Goal: Task Accomplishment & Management: Manage account settings

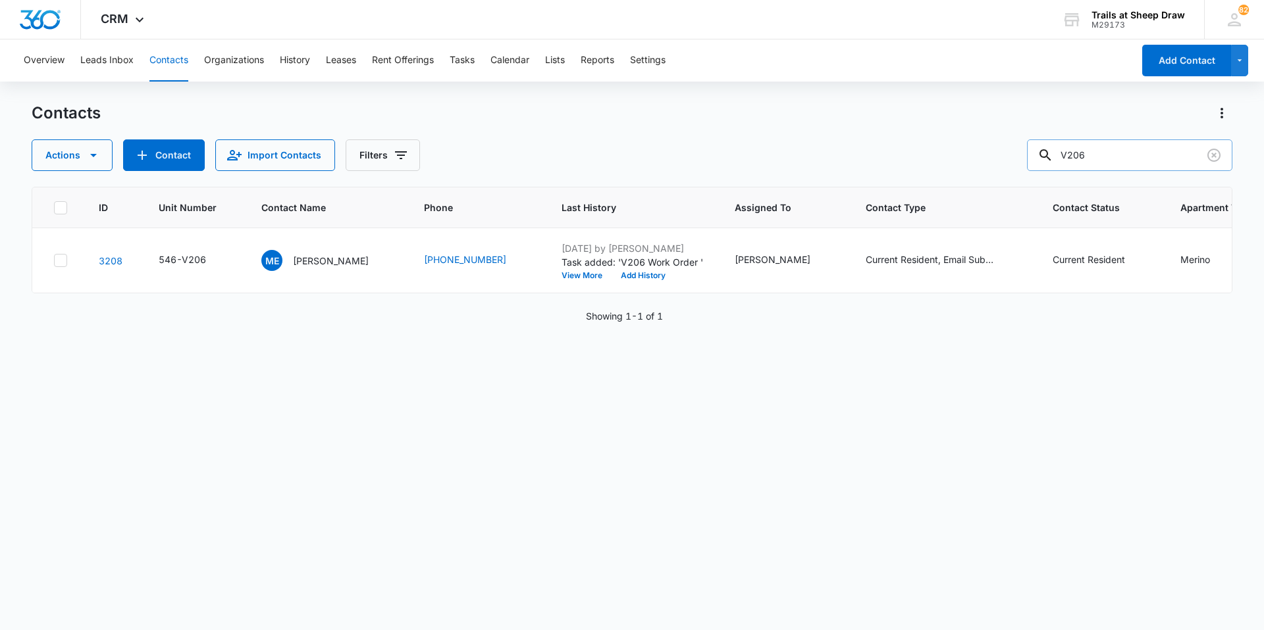
click at [1113, 161] on input "V206" at bounding box center [1129, 156] width 205 height 32
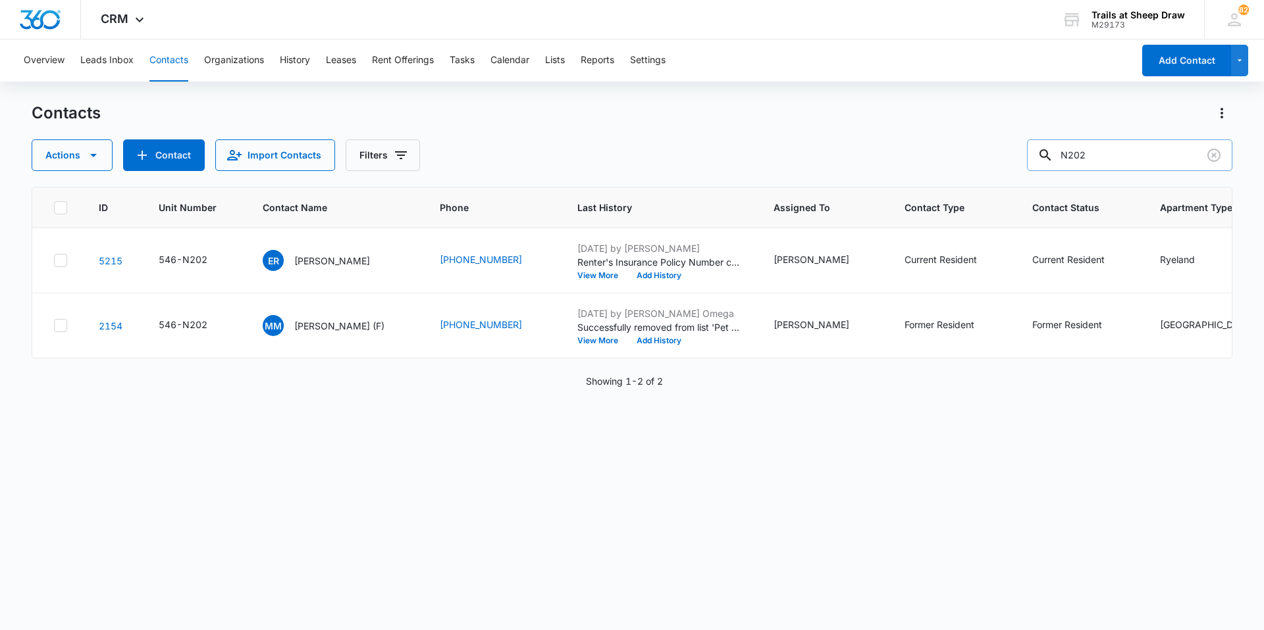
click at [1116, 150] on input "N202" at bounding box center [1129, 156] width 205 height 32
type input "D103"
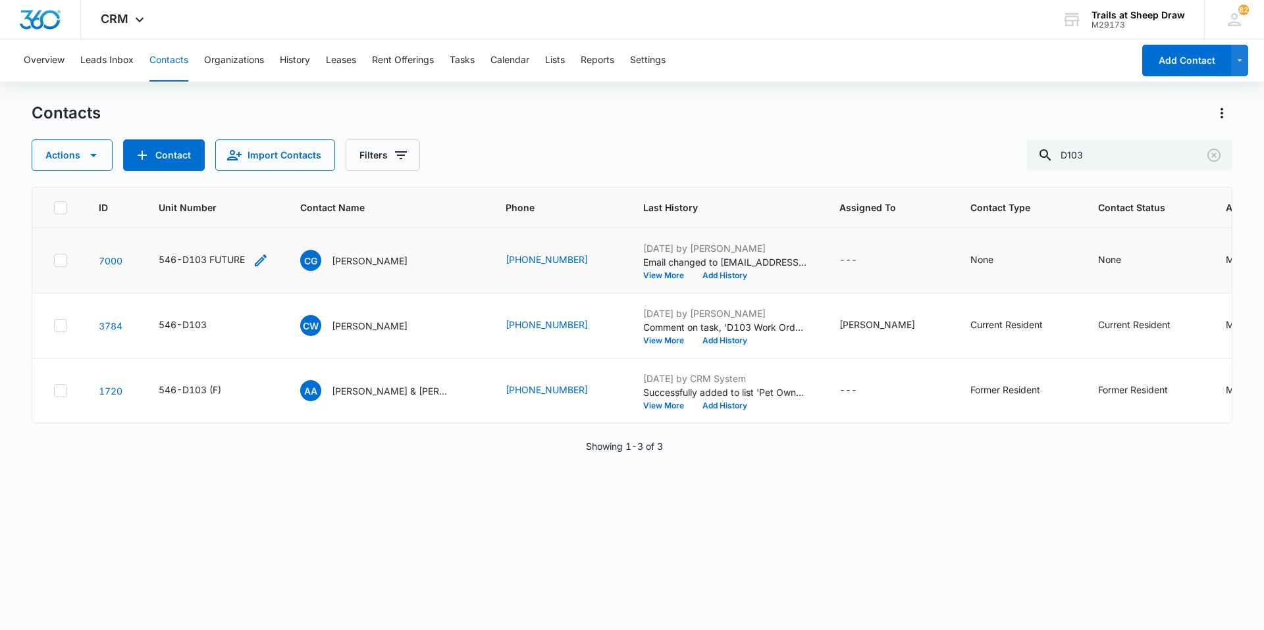
click at [263, 260] on icon "Unit Number - 546-D103 FUTURE - Select to Edit Field" at bounding box center [261, 261] width 12 height 12
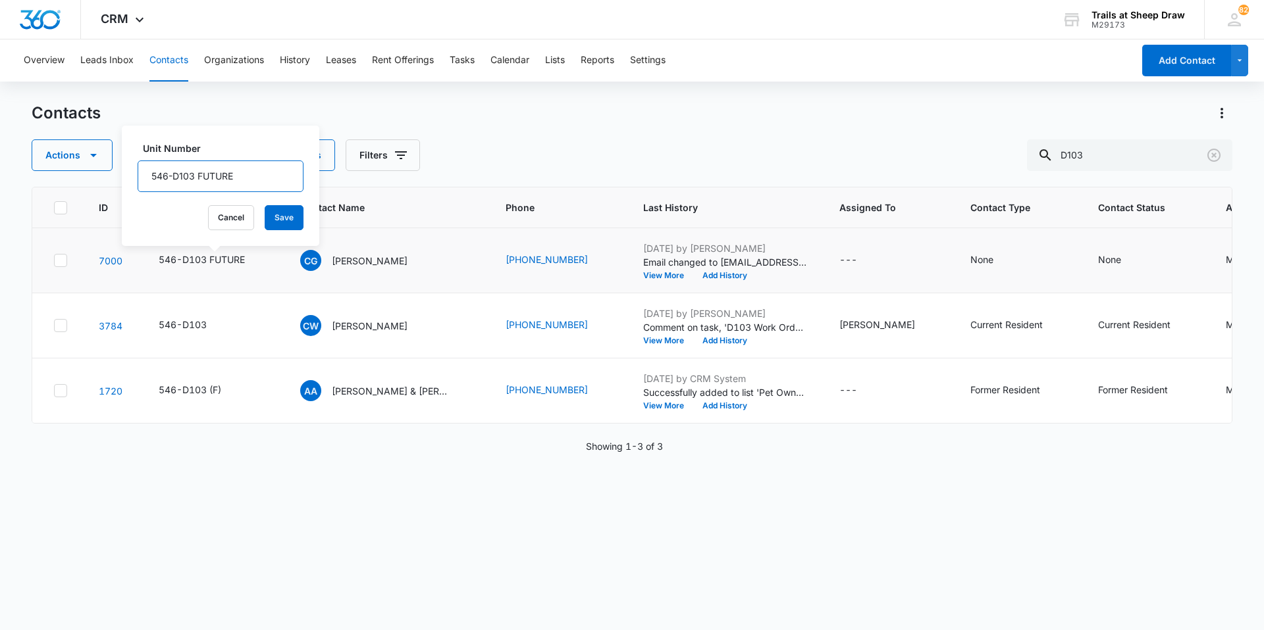
drag, startPoint x: 172, startPoint y: 174, endPoint x: 263, endPoint y: 177, distance: 90.9
click at [263, 176] on input "546-D103 FUTURE" at bounding box center [221, 177] width 166 height 32
type input "546-N202"
click at [269, 215] on button "Save" at bounding box center [284, 217] width 39 height 25
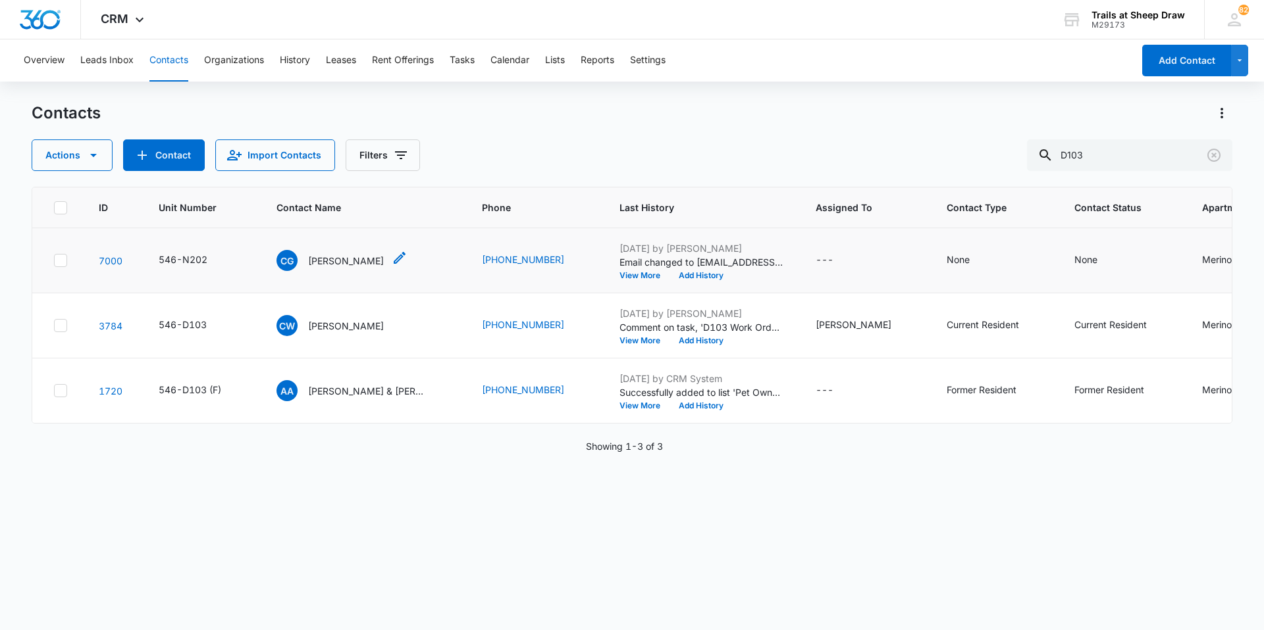
click at [332, 254] on p "[PERSON_NAME]" at bounding box center [346, 261] width 76 height 14
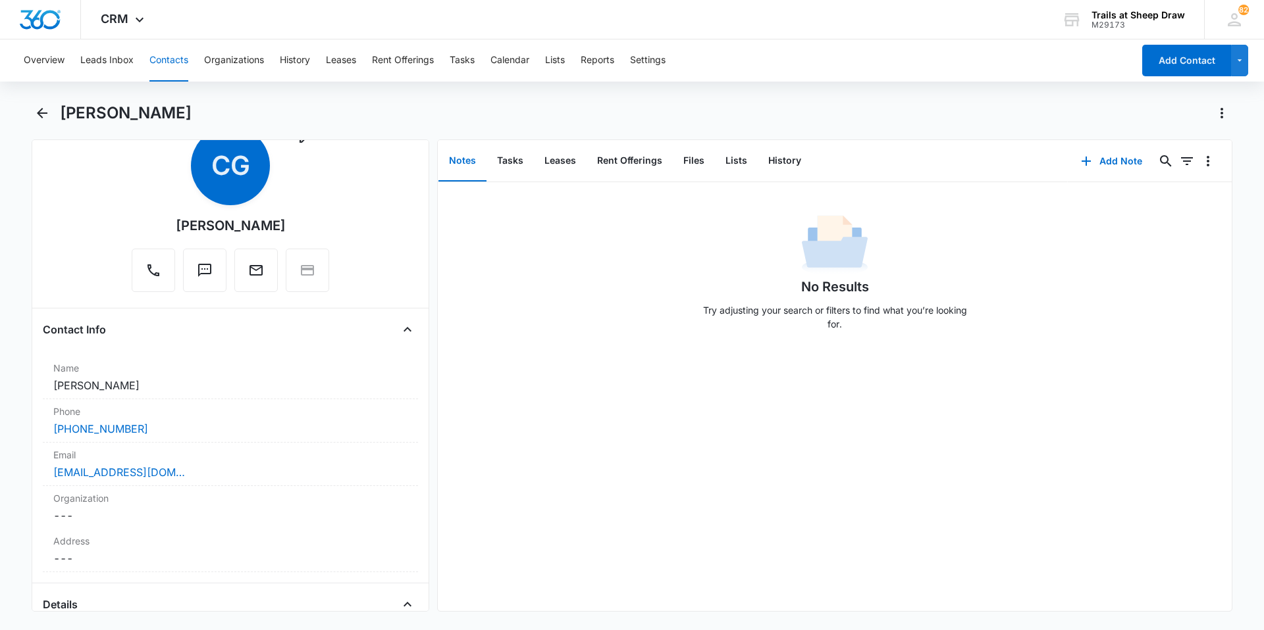
scroll to position [66, 0]
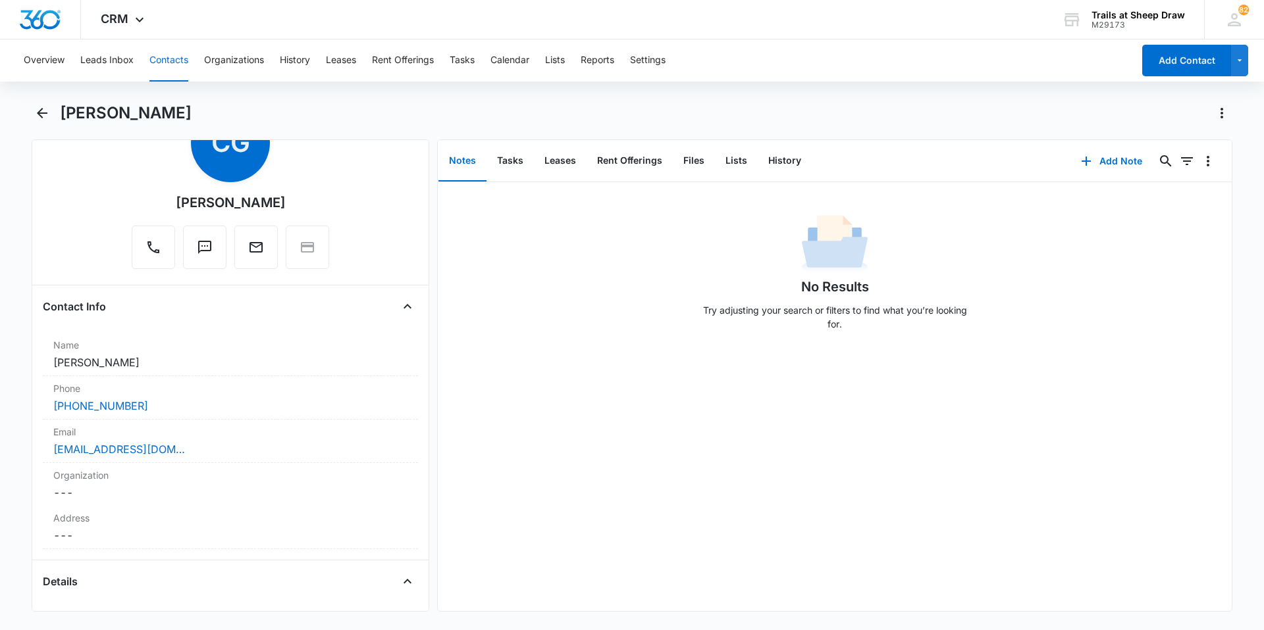
click at [153, 59] on button "Contacts" at bounding box center [168, 60] width 39 height 42
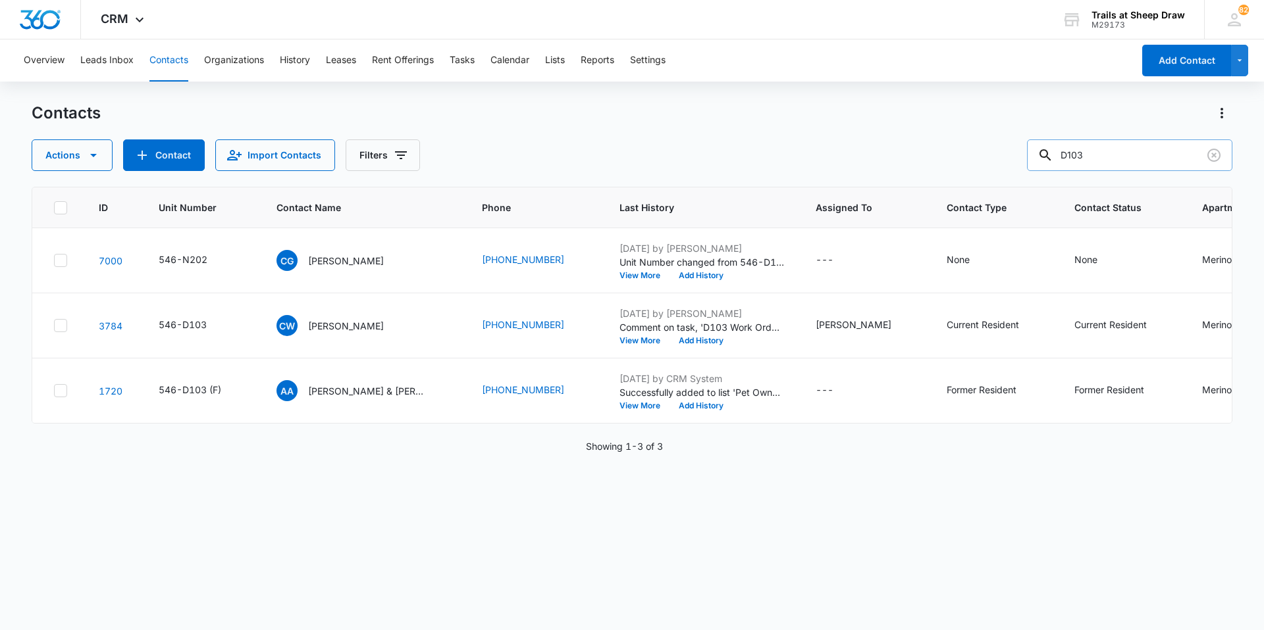
click at [1111, 161] on input "D103" at bounding box center [1129, 156] width 205 height 32
type input "R104"
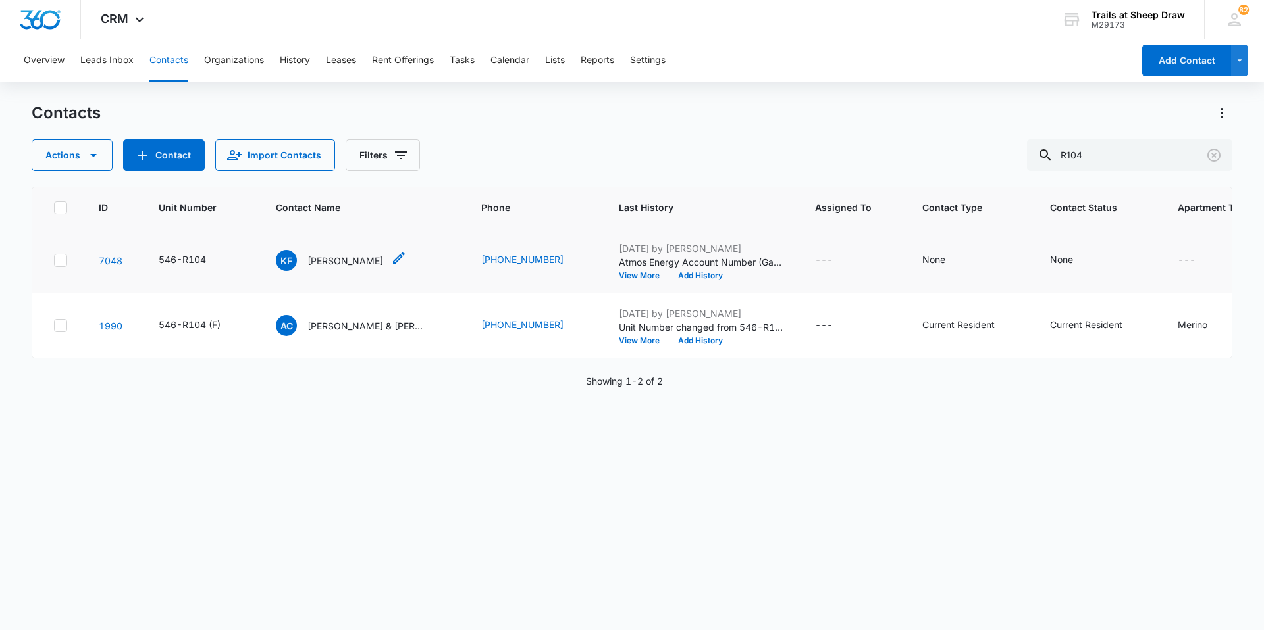
click at [340, 259] on p "[PERSON_NAME]" at bounding box center [345, 261] width 76 height 14
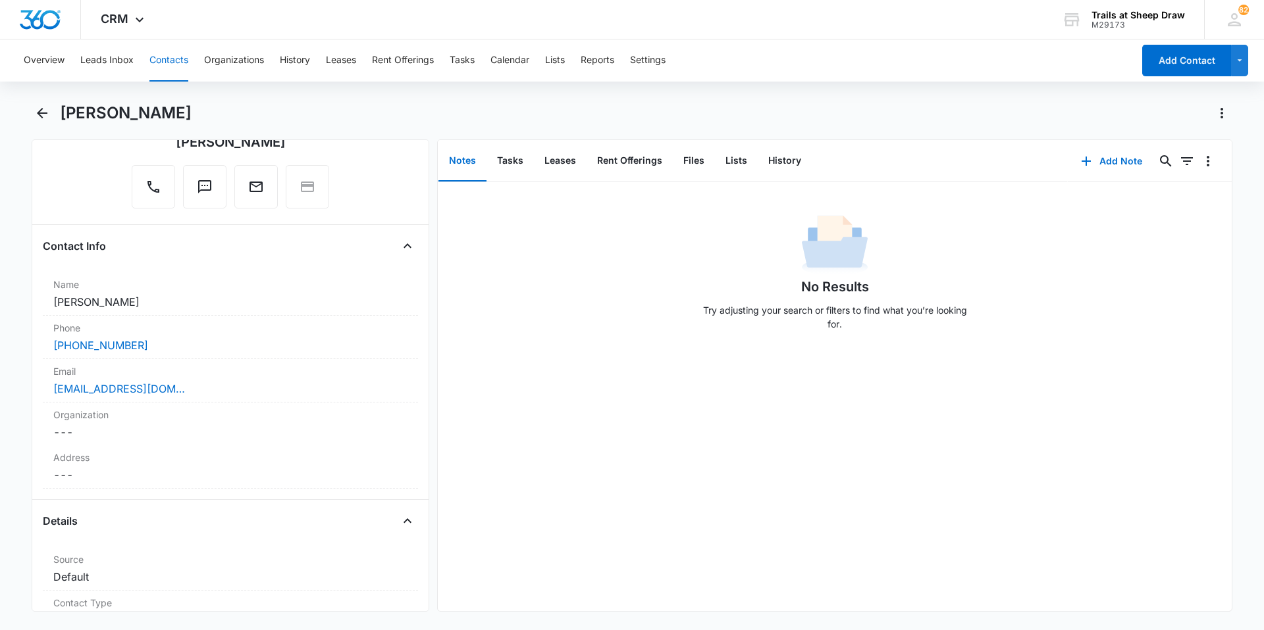
scroll to position [132, 0]
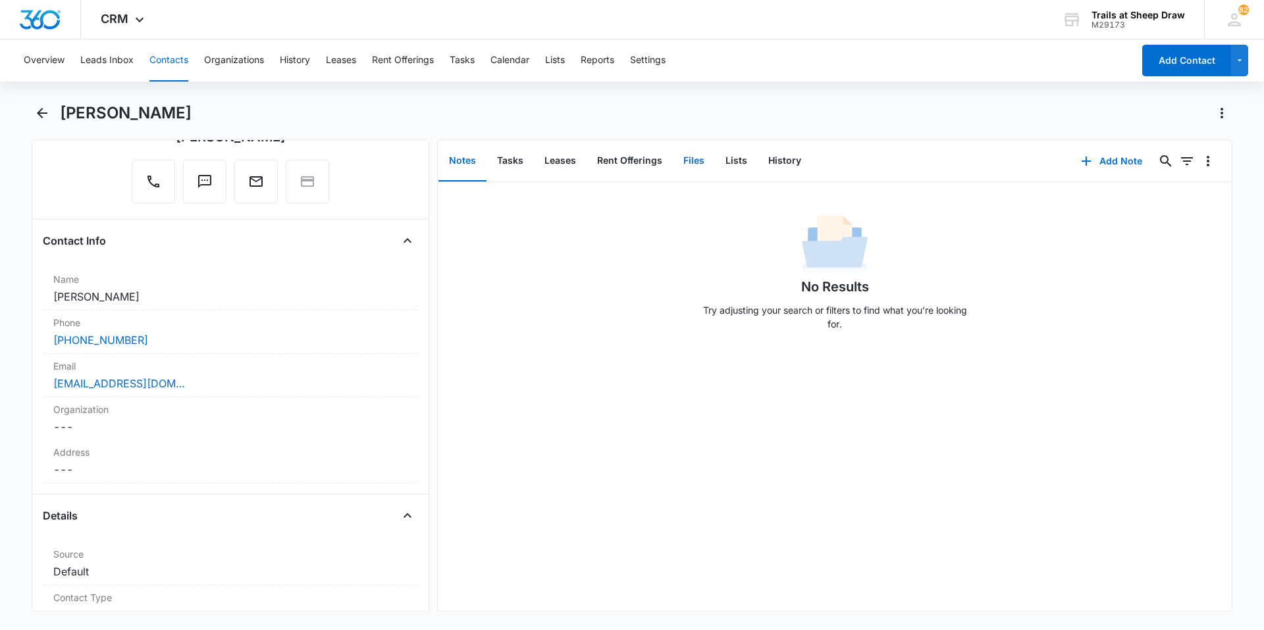
click at [684, 157] on button "Files" at bounding box center [694, 161] width 42 height 41
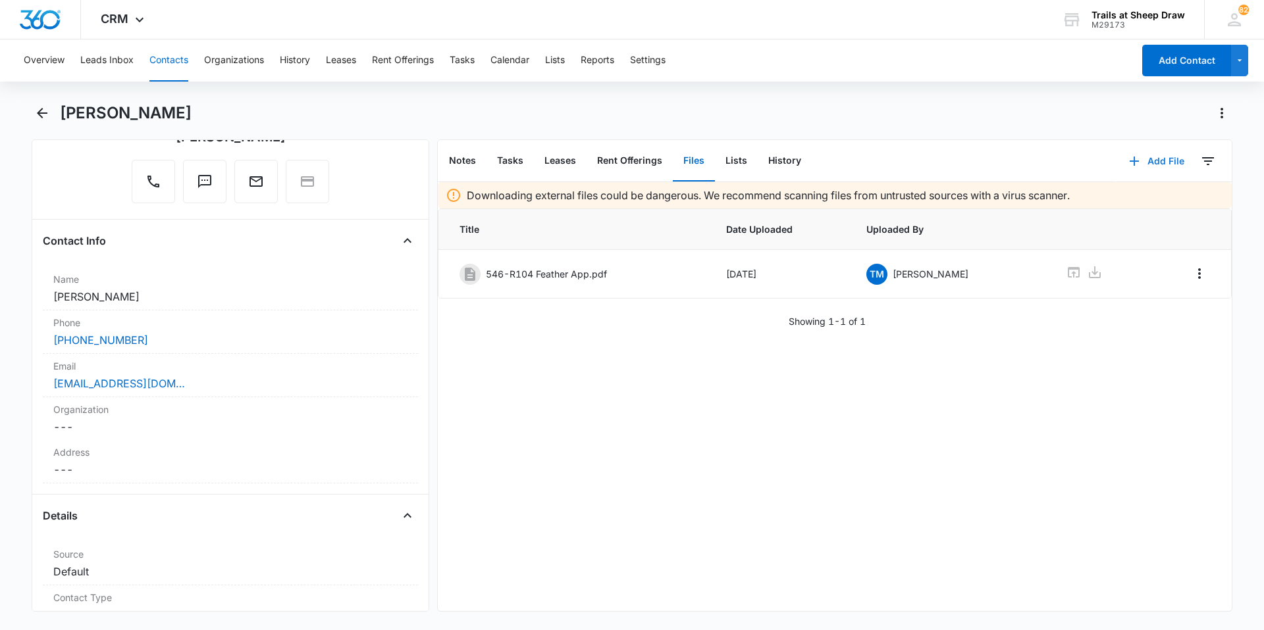
click at [1134, 164] on button "Add File" at bounding box center [1156, 161] width 82 height 32
click at [1145, 203] on div "Upload Files" at bounding box center [1138, 203] width 53 height 9
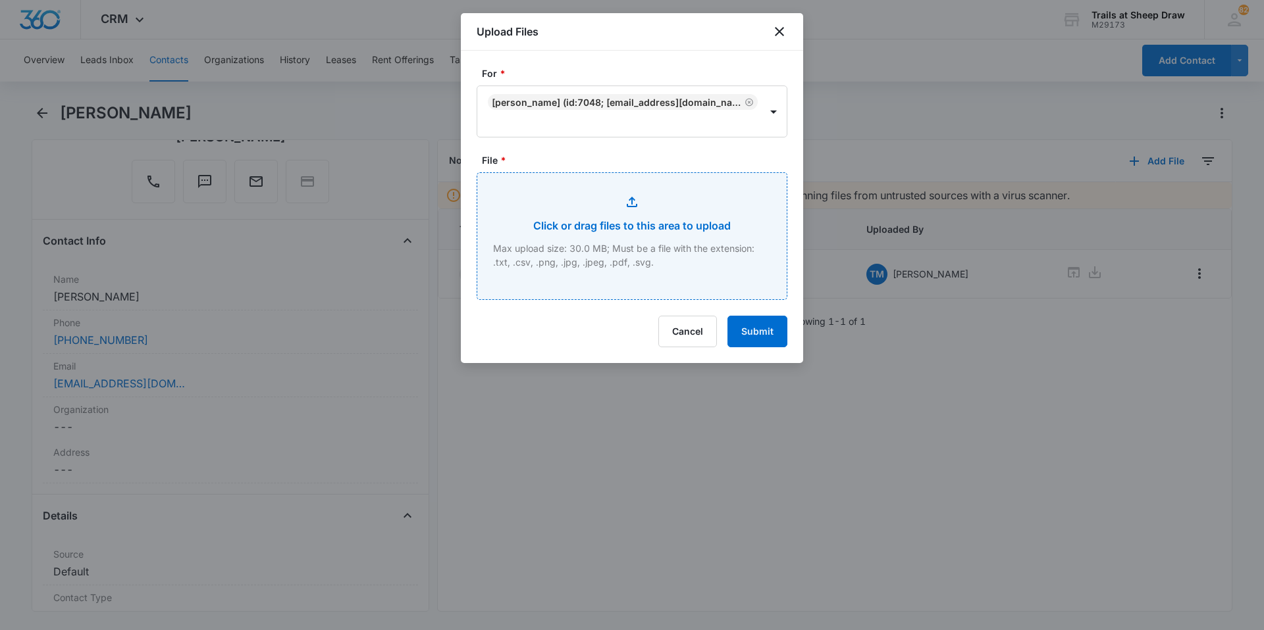
click at [599, 224] on input "File *" at bounding box center [631, 236] width 309 height 126
click at [659, 249] on input "File *" at bounding box center [631, 236] width 309 height 126
click at [591, 222] on input "File *" at bounding box center [631, 236] width 309 height 126
click at [677, 253] on input "File *" at bounding box center [631, 236] width 309 height 126
type input "C:\fakepath\546-R104 Insurance.pdf"
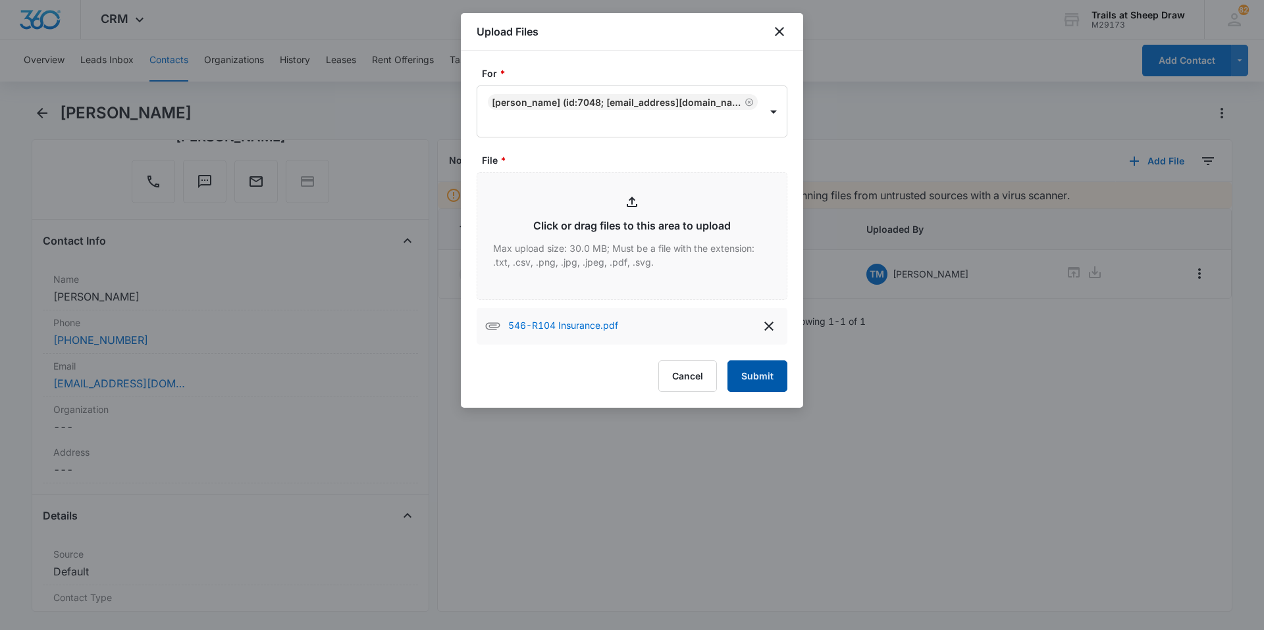
click at [759, 380] on button "Submit" at bounding box center [757, 377] width 60 height 32
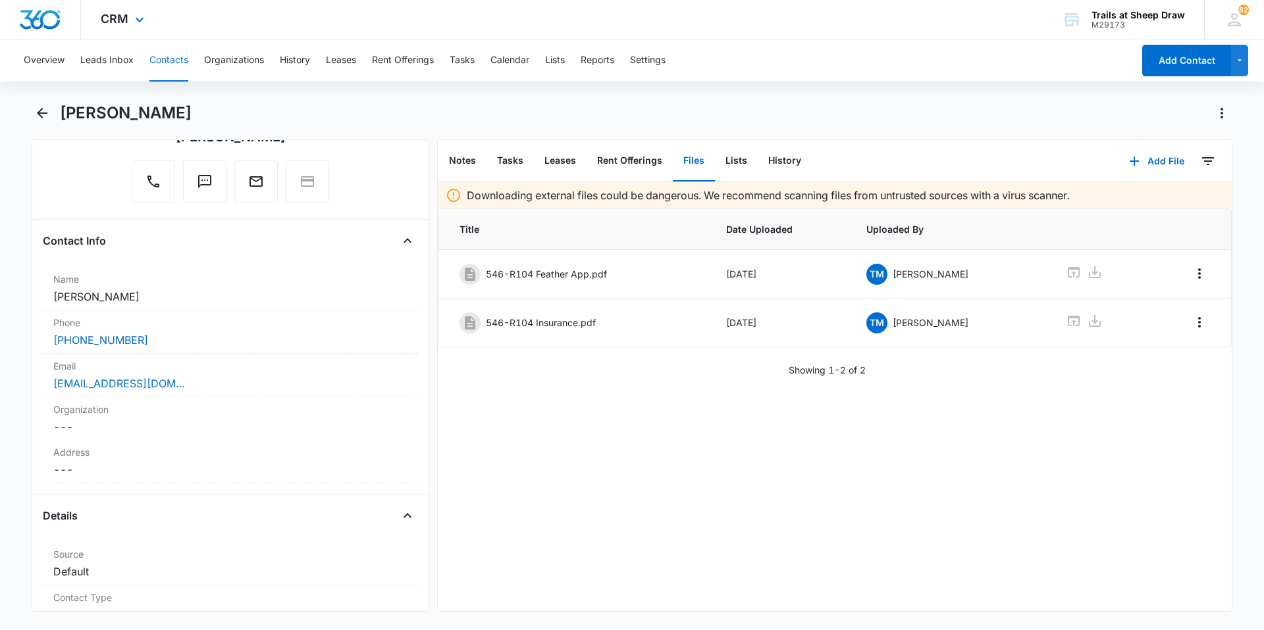
click at [586, 4] on div "CRM Apps Reputation Websites Forms CRM Email Social Content Ads Intelligence Fi…" at bounding box center [632, 19] width 1264 height 39
click at [1139, 167] on button "Add File" at bounding box center [1156, 161] width 82 height 32
click at [1104, 209] on button "Upload Files" at bounding box center [1146, 203] width 100 height 20
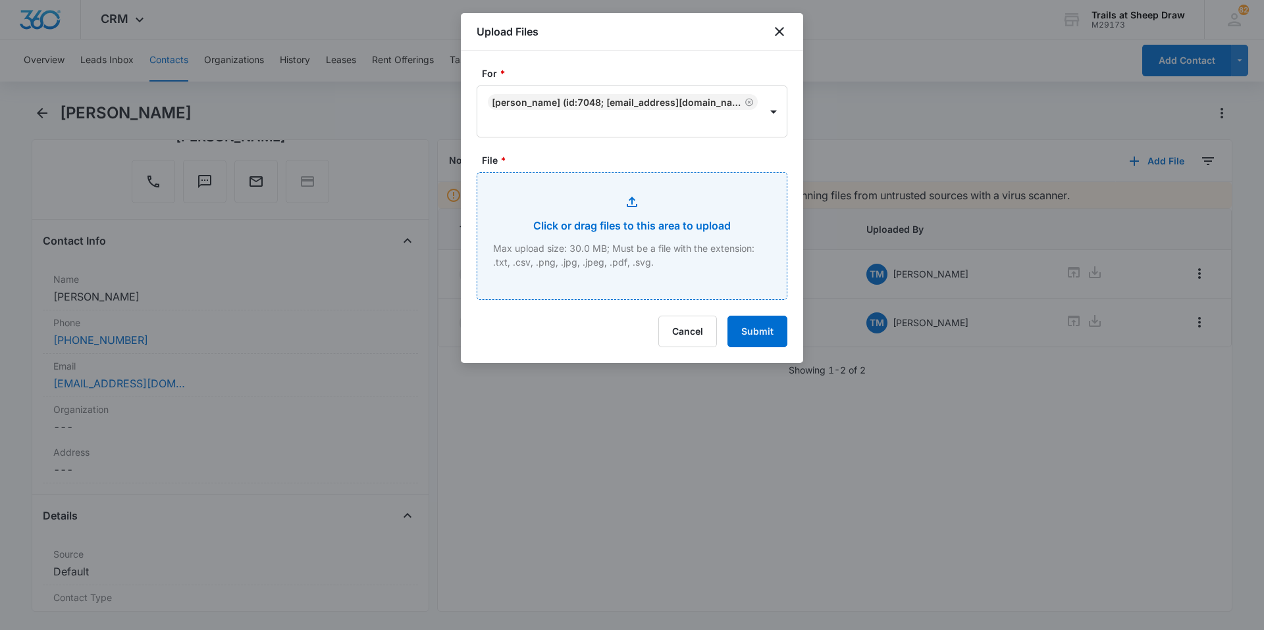
click at [631, 193] on input "File *" at bounding box center [631, 236] width 309 height 126
type input "C:\fakepath\546-R104 Lease.pdf"
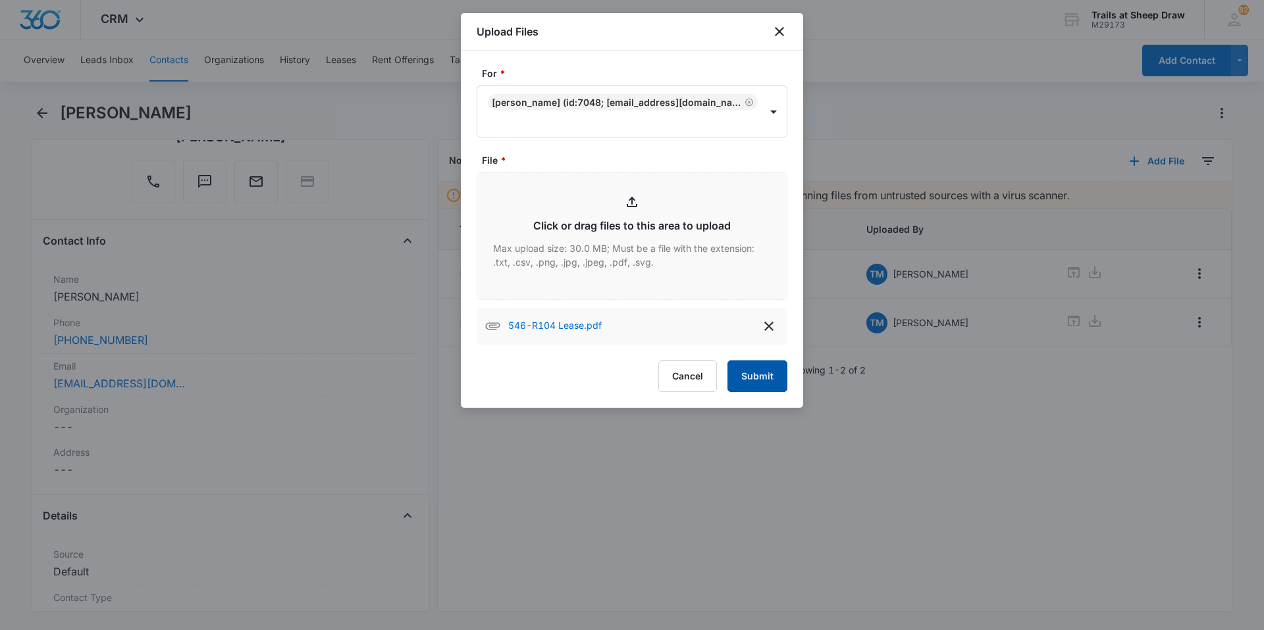
click at [754, 379] on button "Submit" at bounding box center [757, 377] width 60 height 32
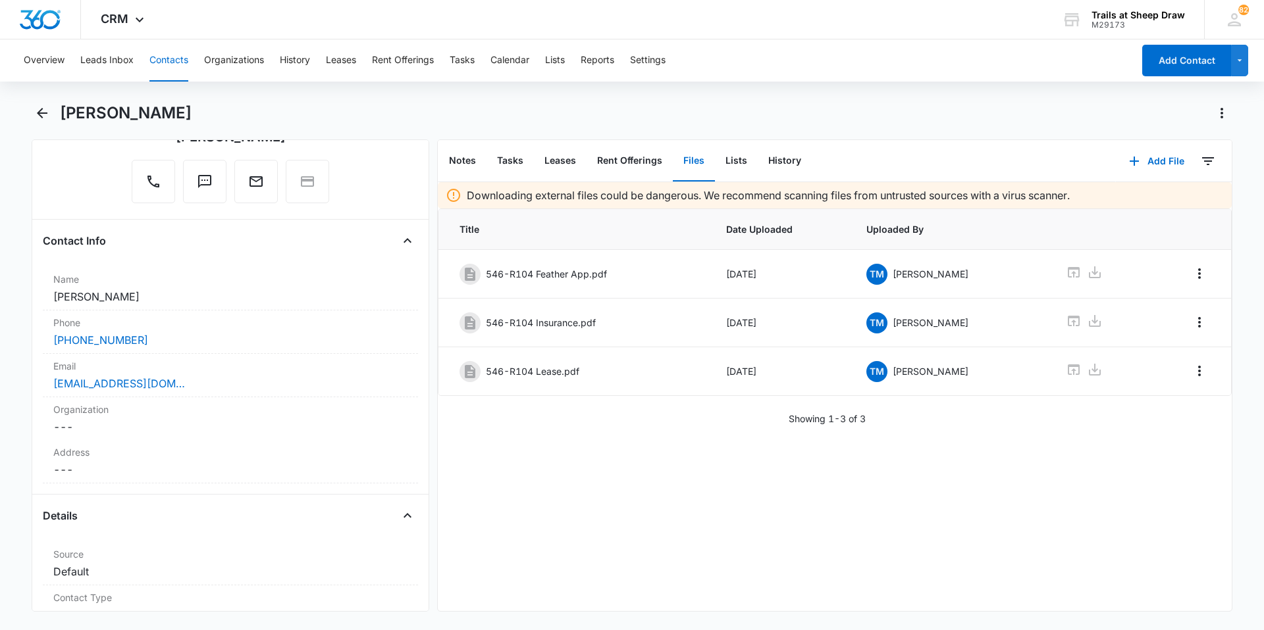
click at [179, 66] on button "Contacts" at bounding box center [168, 60] width 39 height 42
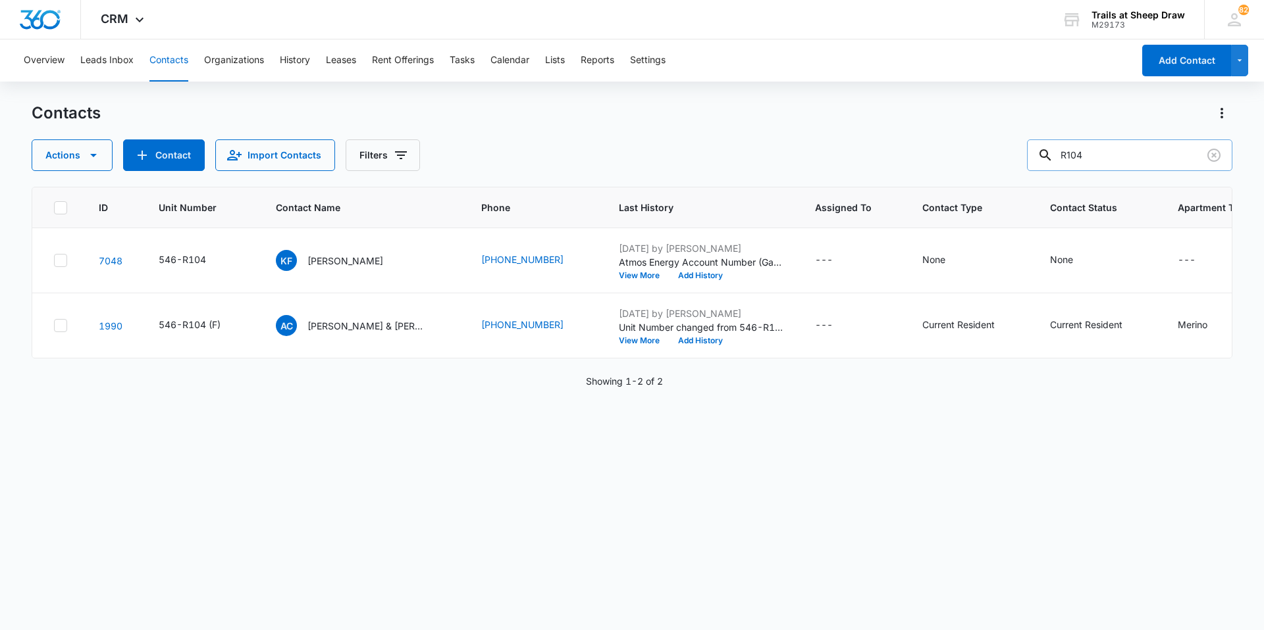
click at [1093, 155] on input "R104" at bounding box center [1129, 156] width 205 height 32
click at [1093, 156] on input "R104" at bounding box center [1129, 156] width 205 height 32
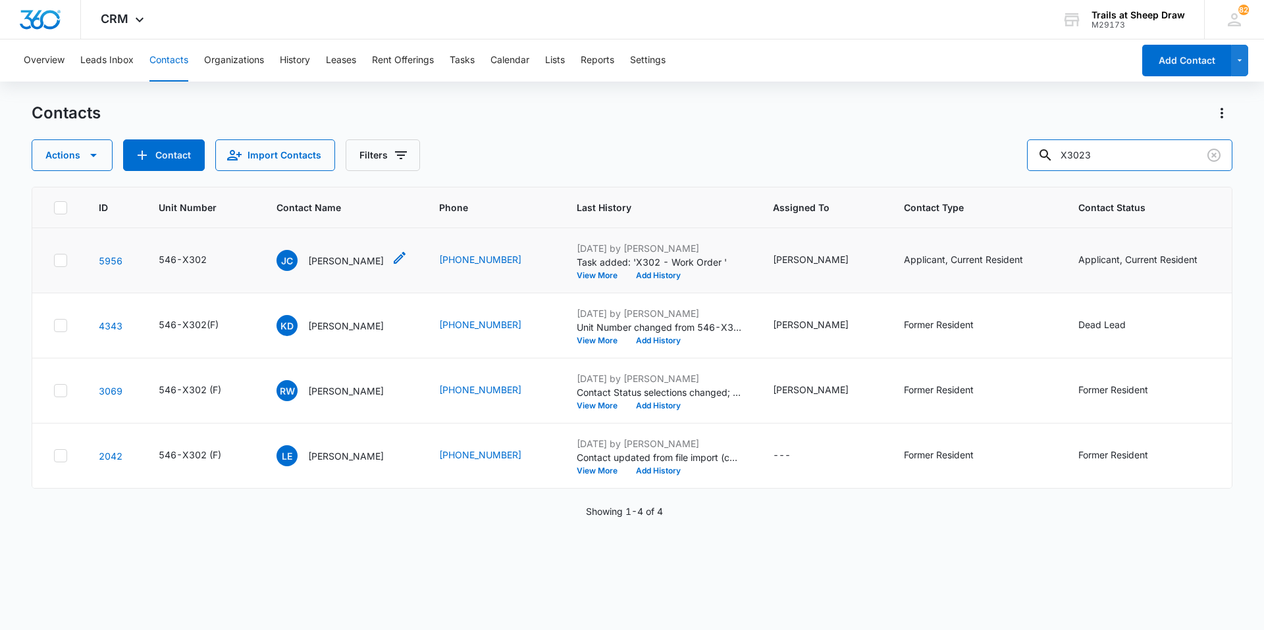
type input "X3023"
click at [344, 258] on p "[PERSON_NAME]" at bounding box center [346, 261] width 76 height 14
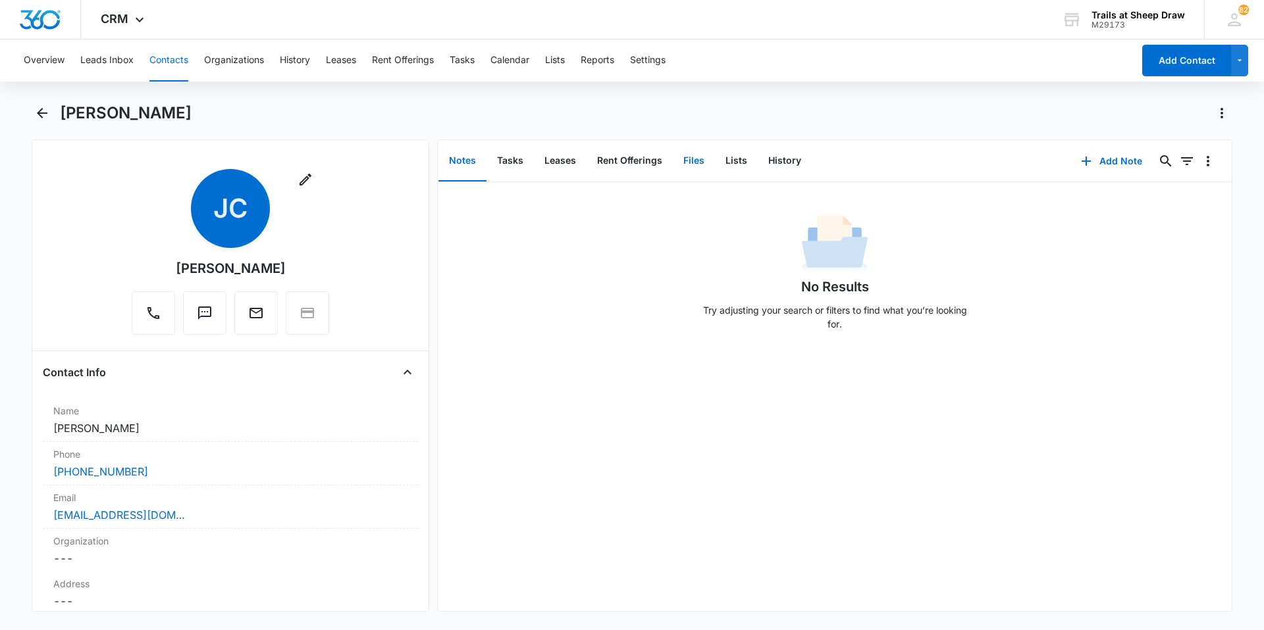
click at [688, 160] on button "Files" at bounding box center [694, 161] width 42 height 41
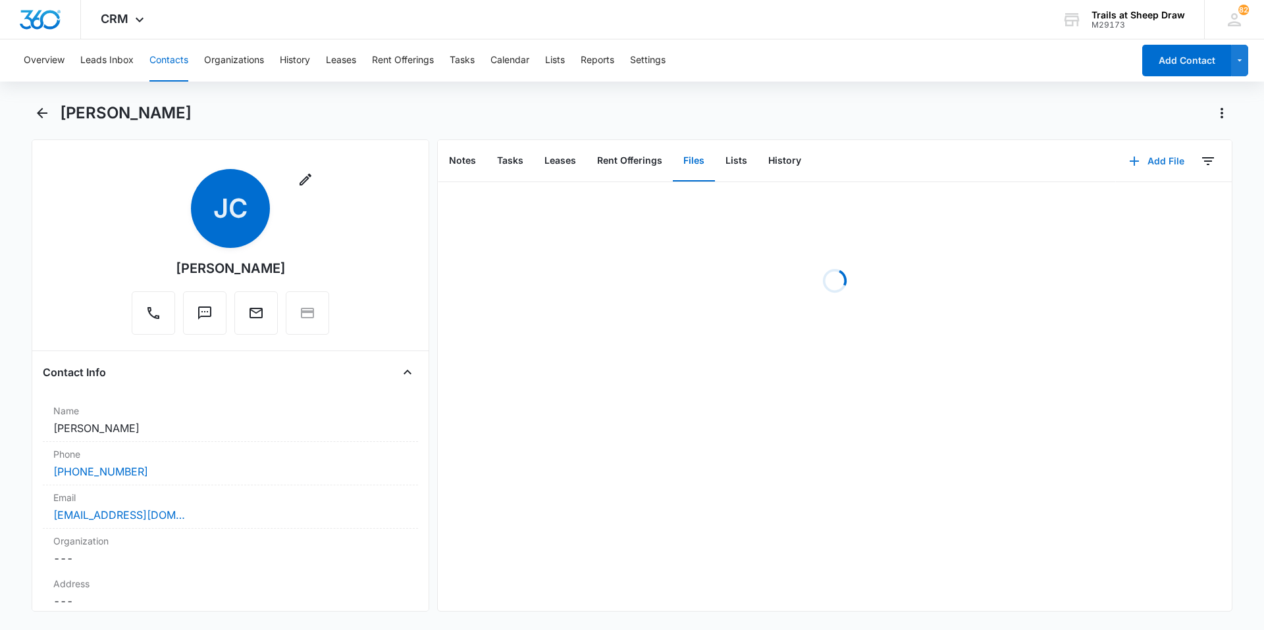
click at [1142, 166] on button "Add File" at bounding box center [1156, 161] width 82 height 32
click at [1112, 201] on div "Upload Files" at bounding box center [1138, 203] width 53 height 9
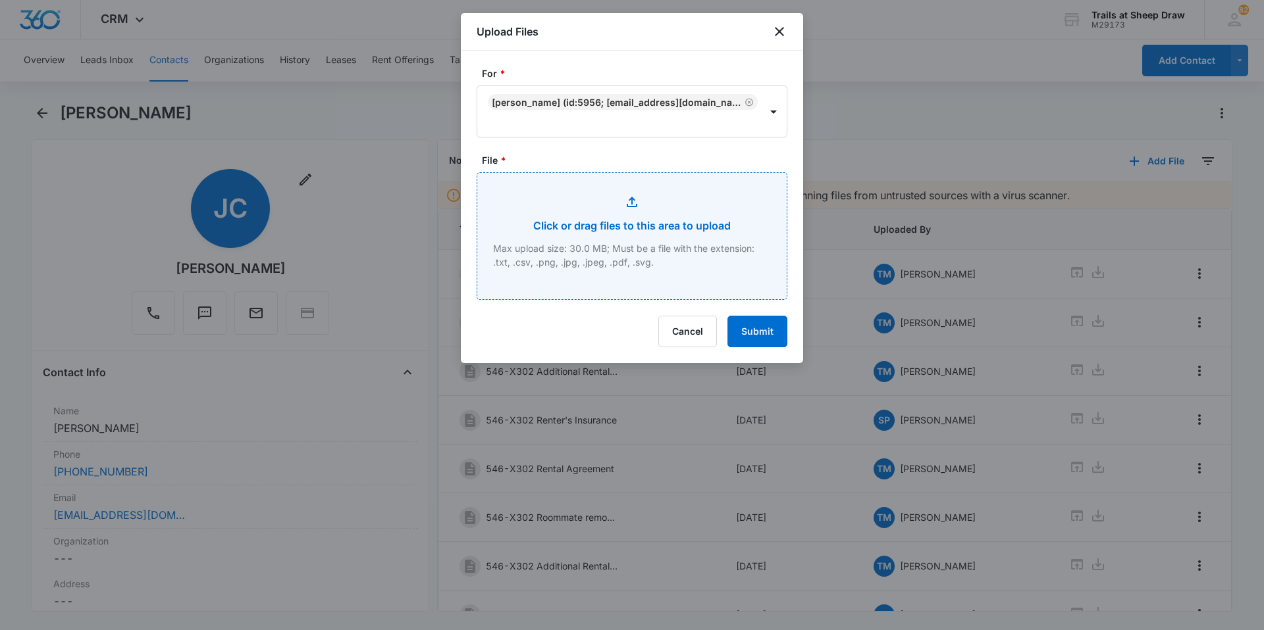
click at [630, 253] on input "File *" at bounding box center [631, 236] width 309 height 126
type input "C:\fakepath\546-X302 Renewal.pdf"
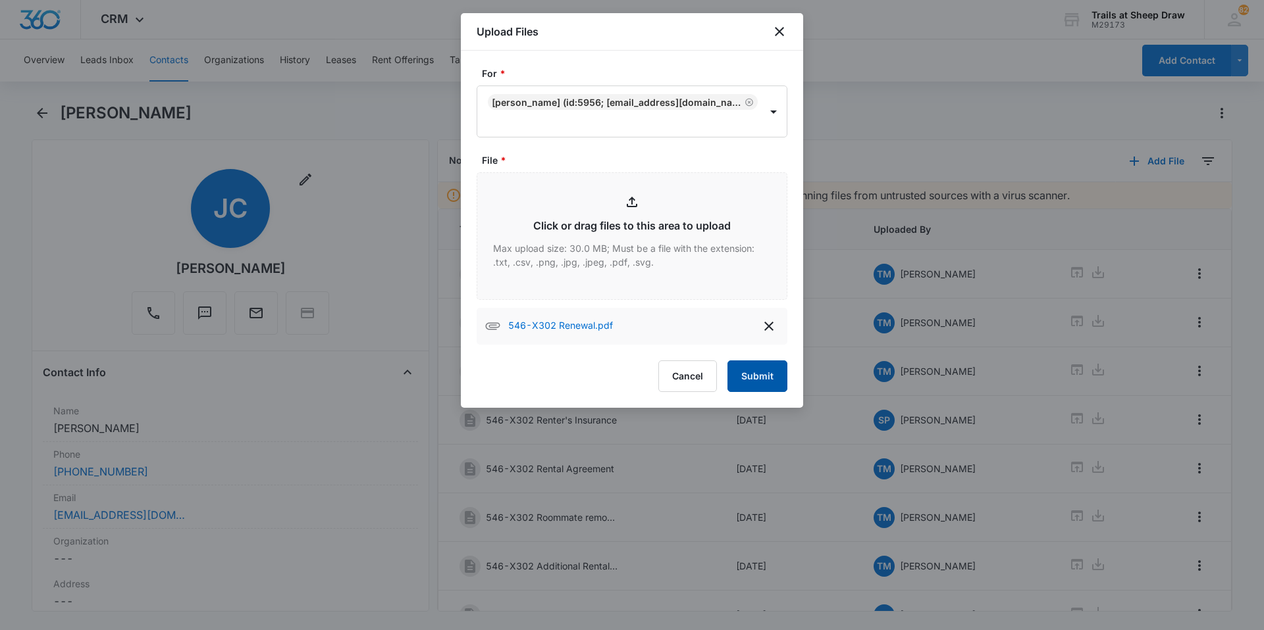
click at [764, 379] on button "Submit" at bounding box center [757, 377] width 60 height 32
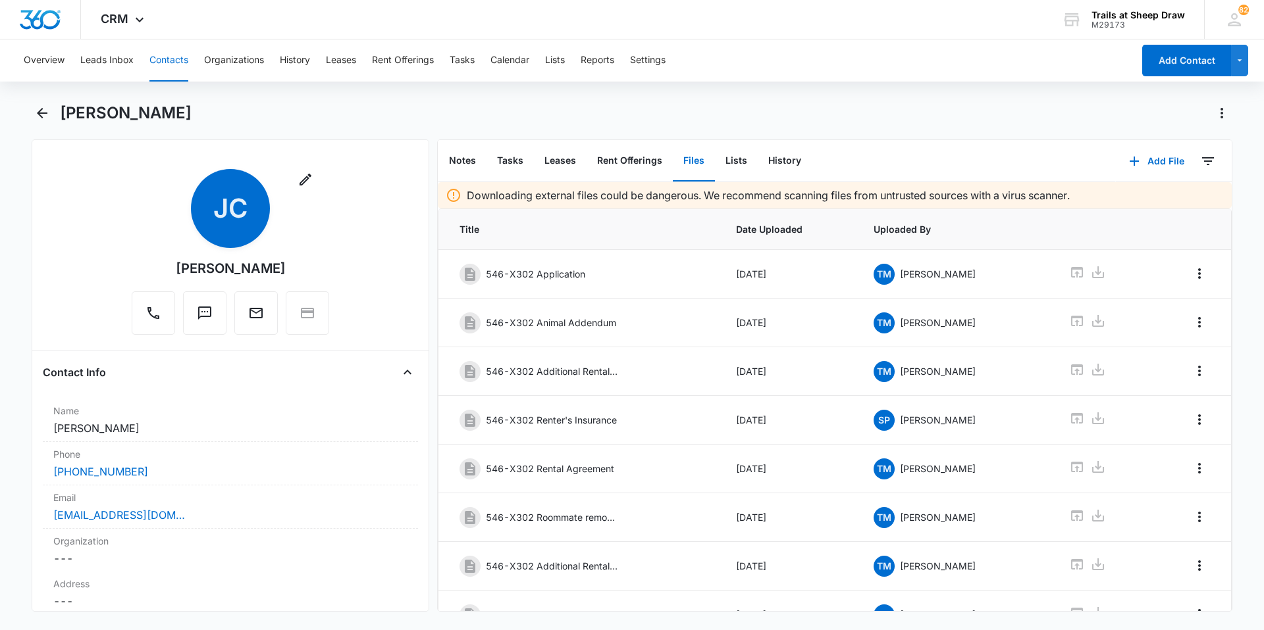
click at [156, 61] on button "Contacts" at bounding box center [168, 60] width 39 height 42
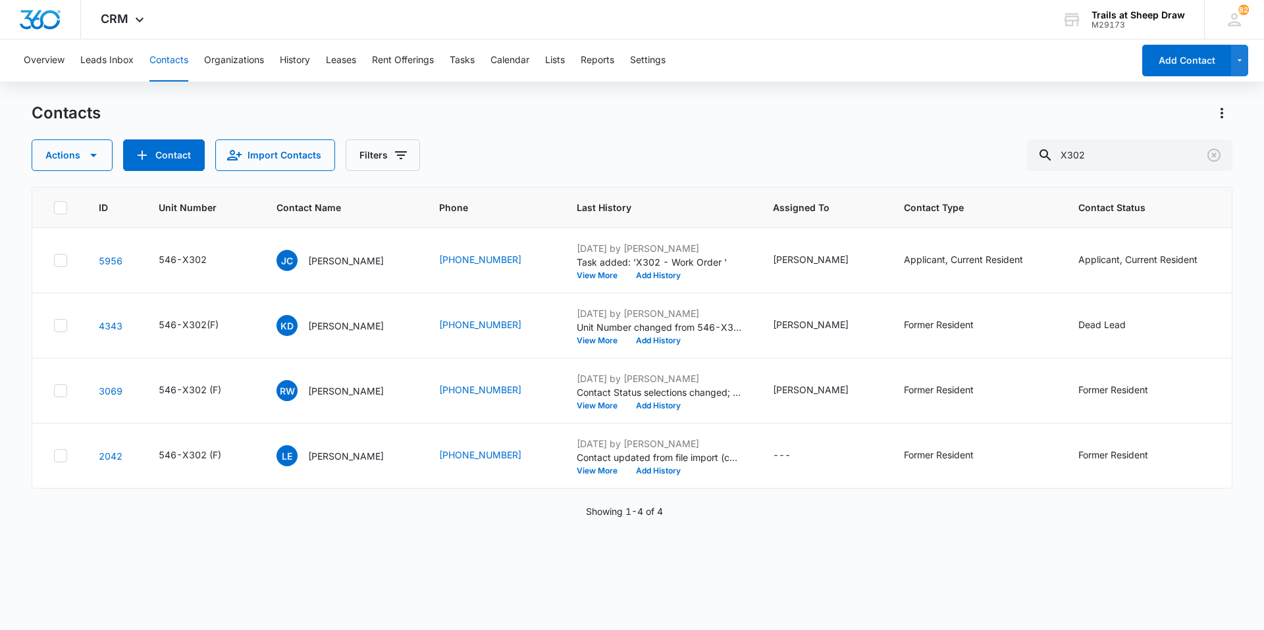
click at [173, 59] on button "Contacts" at bounding box center [168, 60] width 39 height 42
click at [1129, 145] on input "X302" at bounding box center [1129, 156] width 205 height 32
type input "T207"
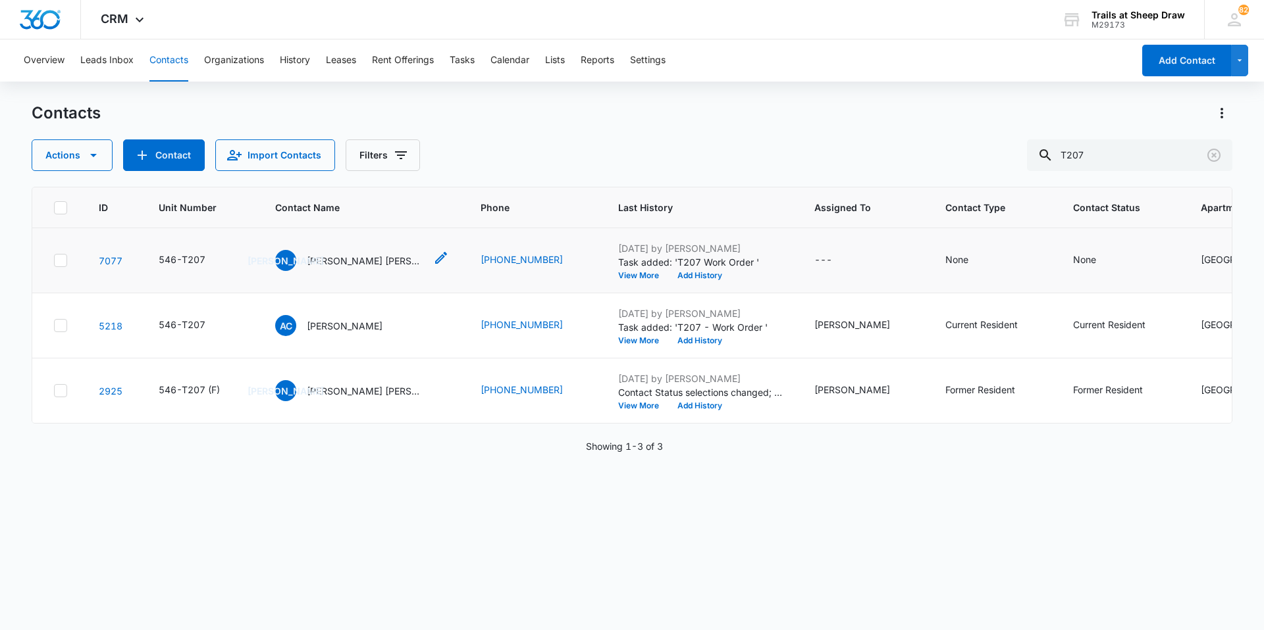
click at [340, 261] on p "[PERSON_NAME] [PERSON_NAME] & [PERSON_NAME] [PERSON_NAME]" at bounding box center [366, 261] width 118 height 14
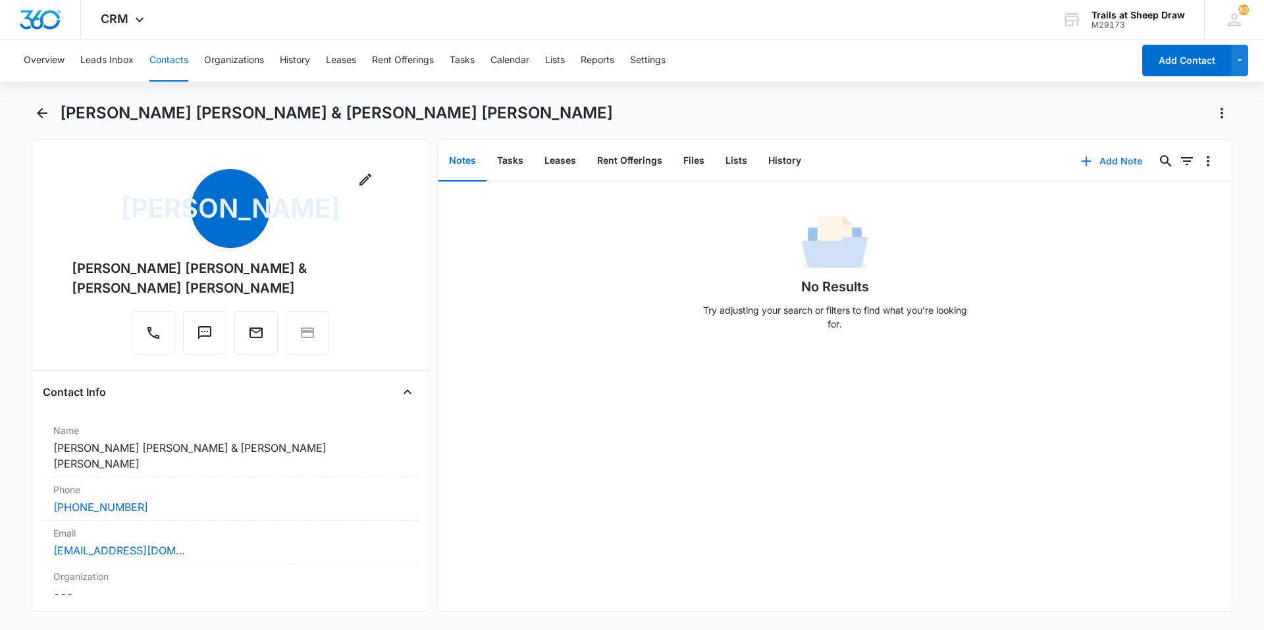
click at [1100, 162] on button "Add Note" at bounding box center [1111, 161] width 88 height 32
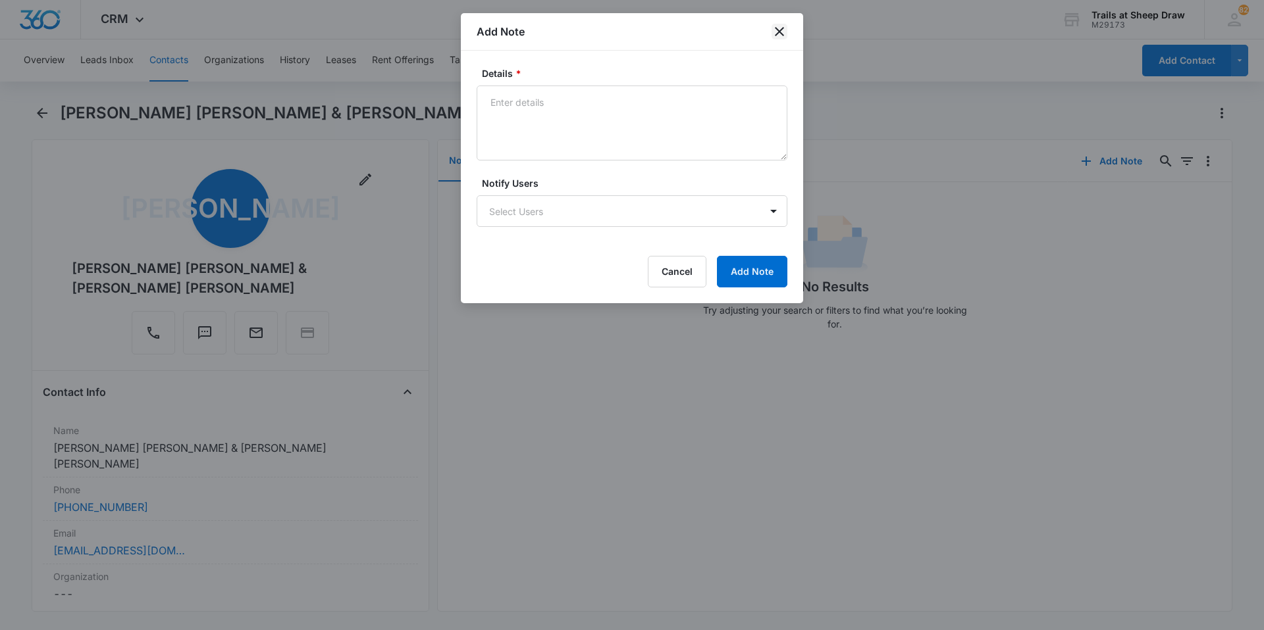
drag, startPoint x: 783, startPoint y: 26, endPoint x: 809, endPoint y: 25, distance: 25.7
click at [783, 25] on icon "close" at bounding box center [779, 32] width 16 height 16
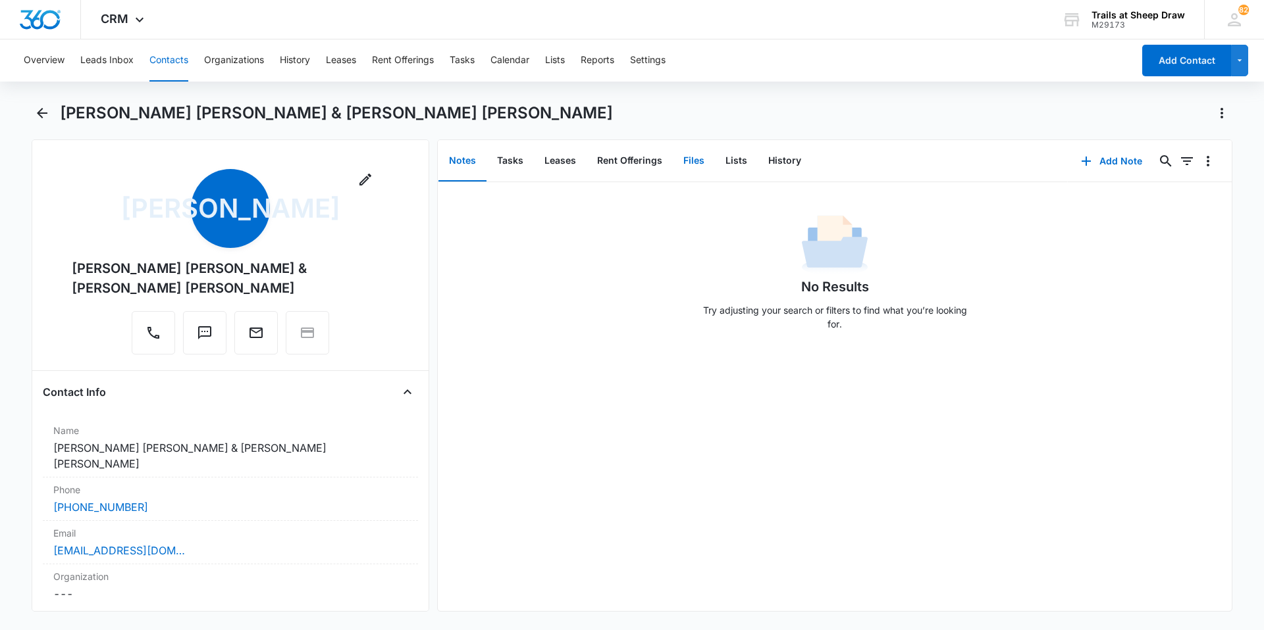
click at [690, 155] on button "Files" at bounding box center [694, 161] width 42 height 41
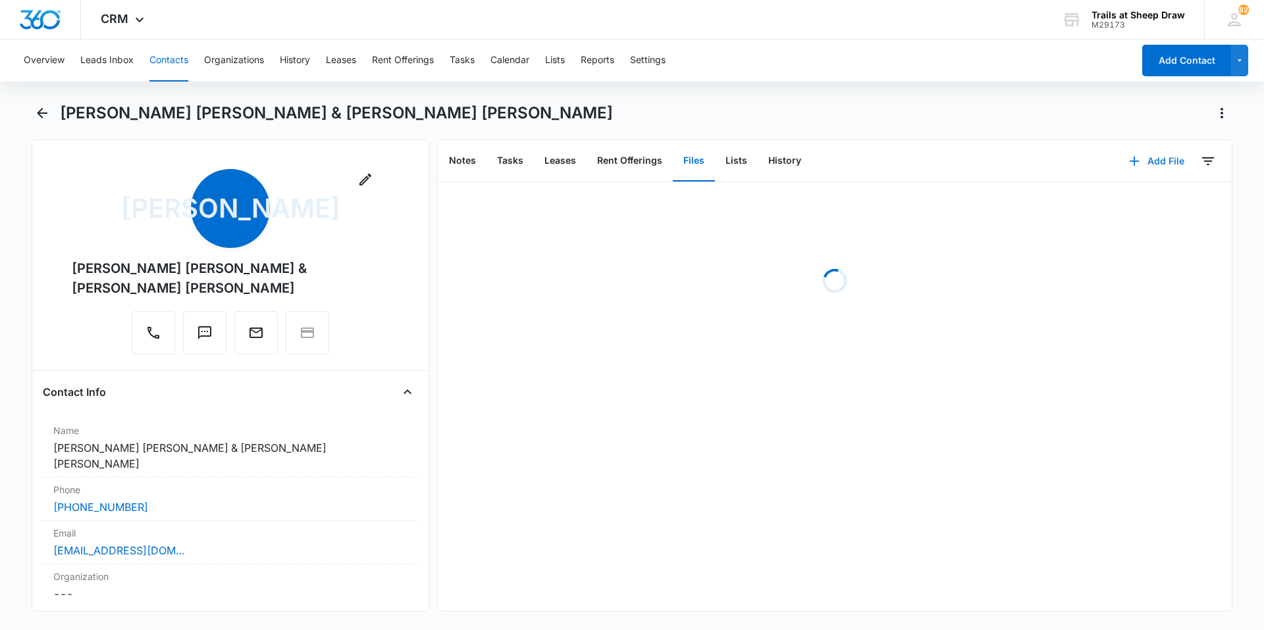
click at [1138, 157] on button "Add File" at bounding box center [1156, 161] width 82 height 32
click at [1126, 208] on div "Upload Files" at bounding box center [1138, 203] width 53 height 9
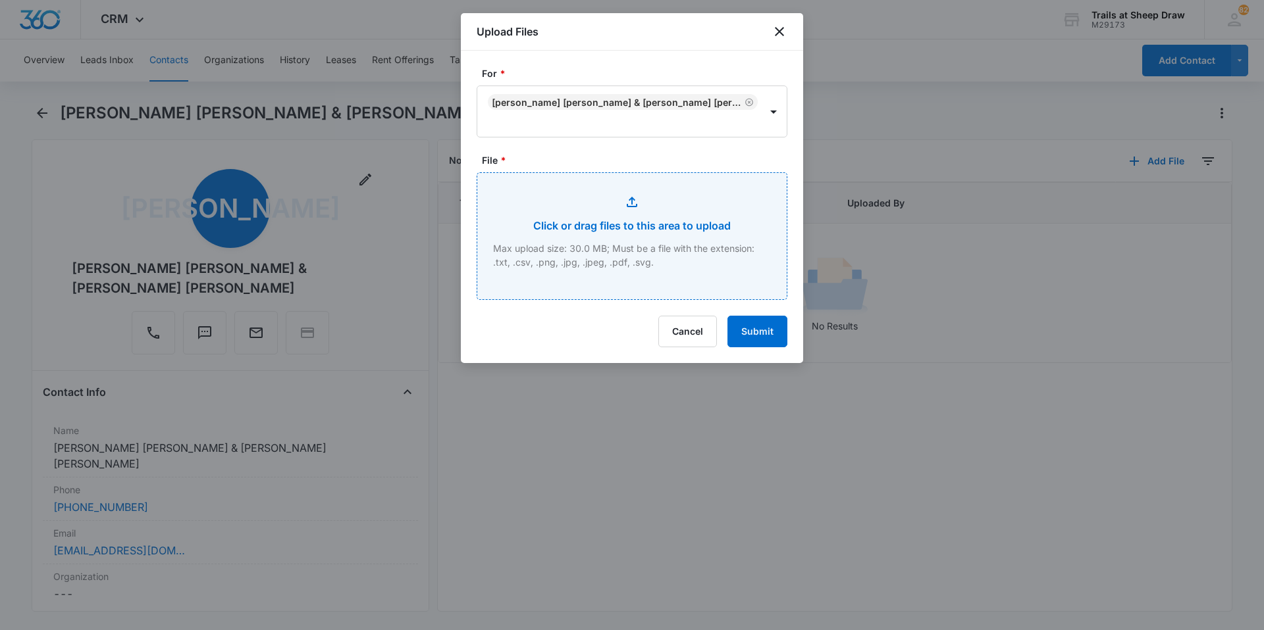
click at [640, 265] on input "File *" at bounding box center [631, 236] width 309 height 126
type input "C:\fakepath\546-T207 Additional Addendum.pdf"
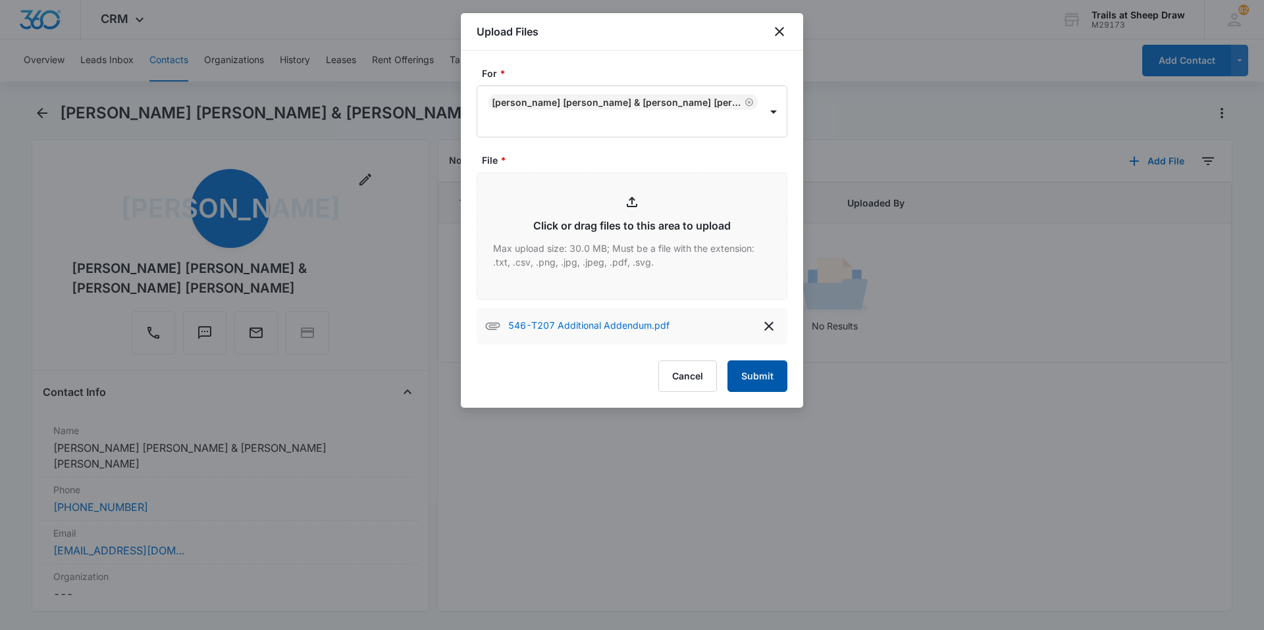
click at [759, 378] on button "Submit" at bounding box center [757, 377] width 60 height 32
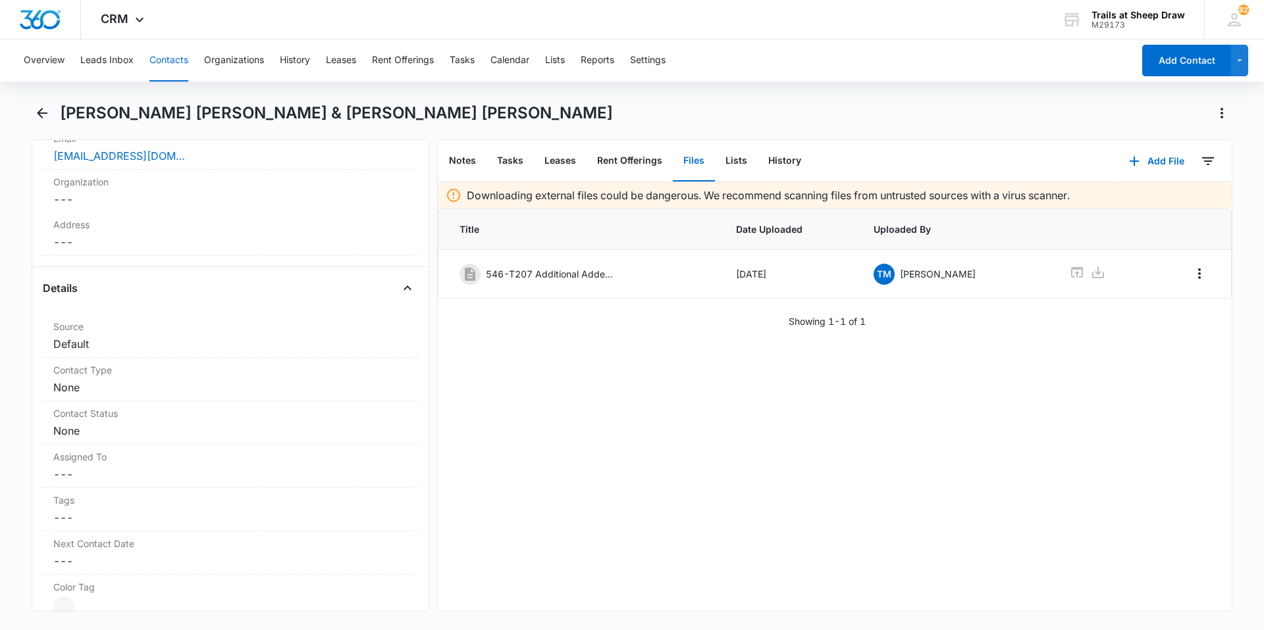
scroll to position [197, 0]
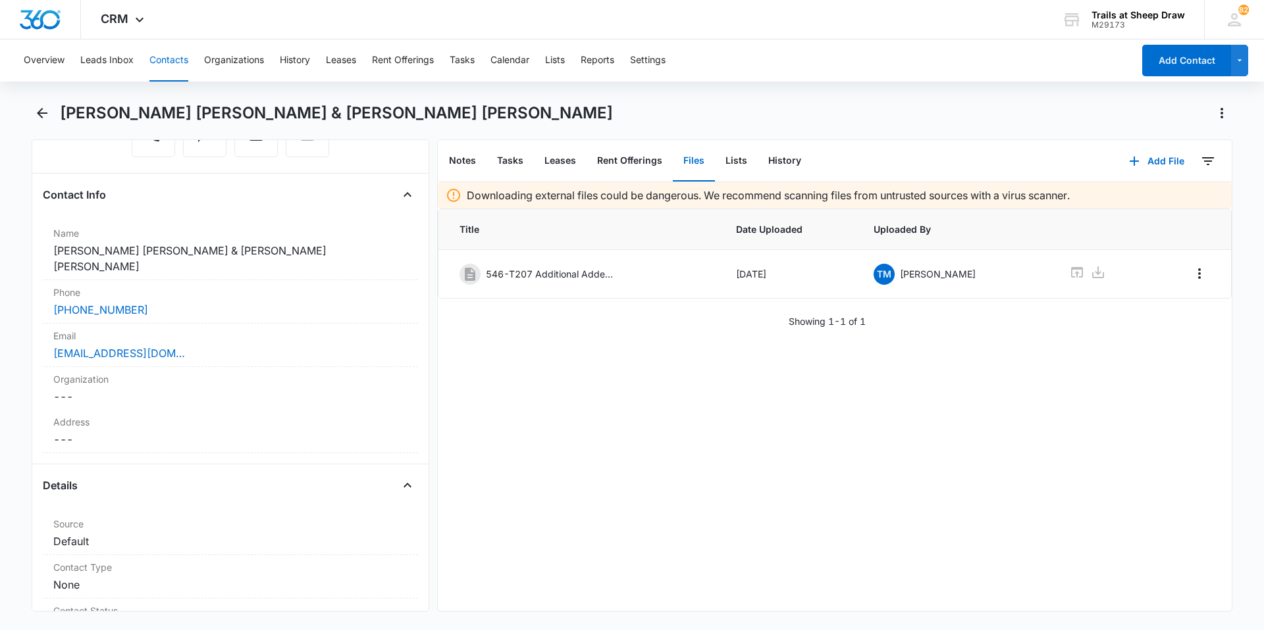
click at [152, 51] on button "Contacts" at bounding box center [168, 60] width 39 height 42
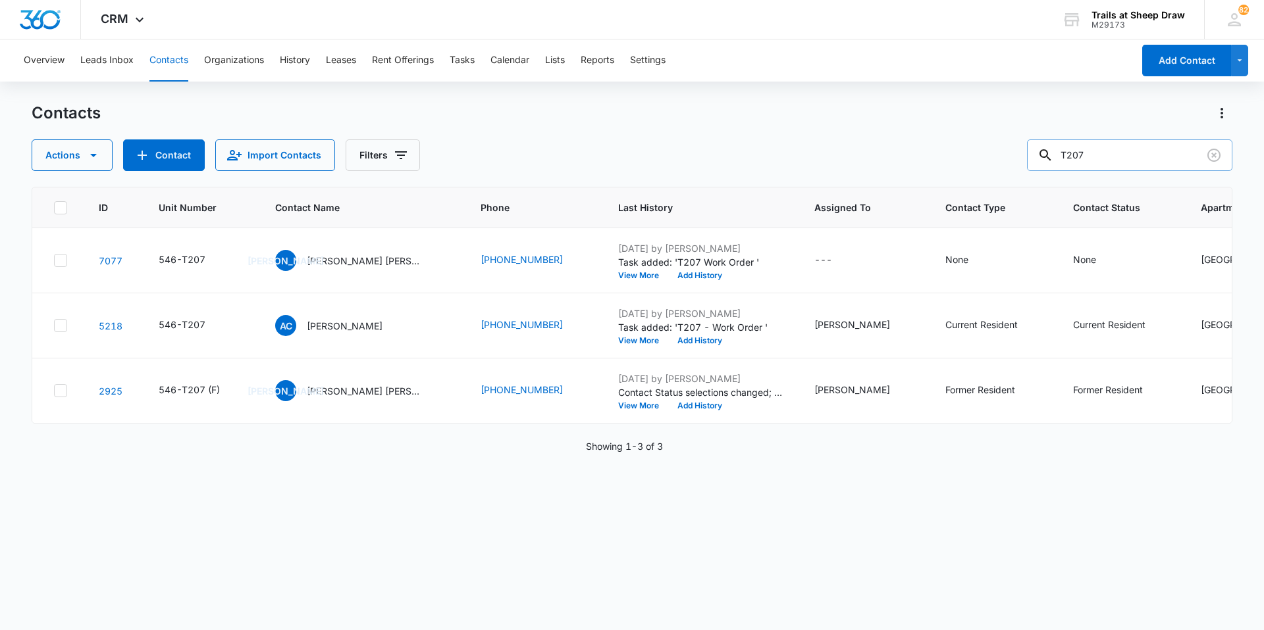
click at [1101, 155] on input "T207" at bounding box center [1129, 156] width 205 height 32
type input "E203"
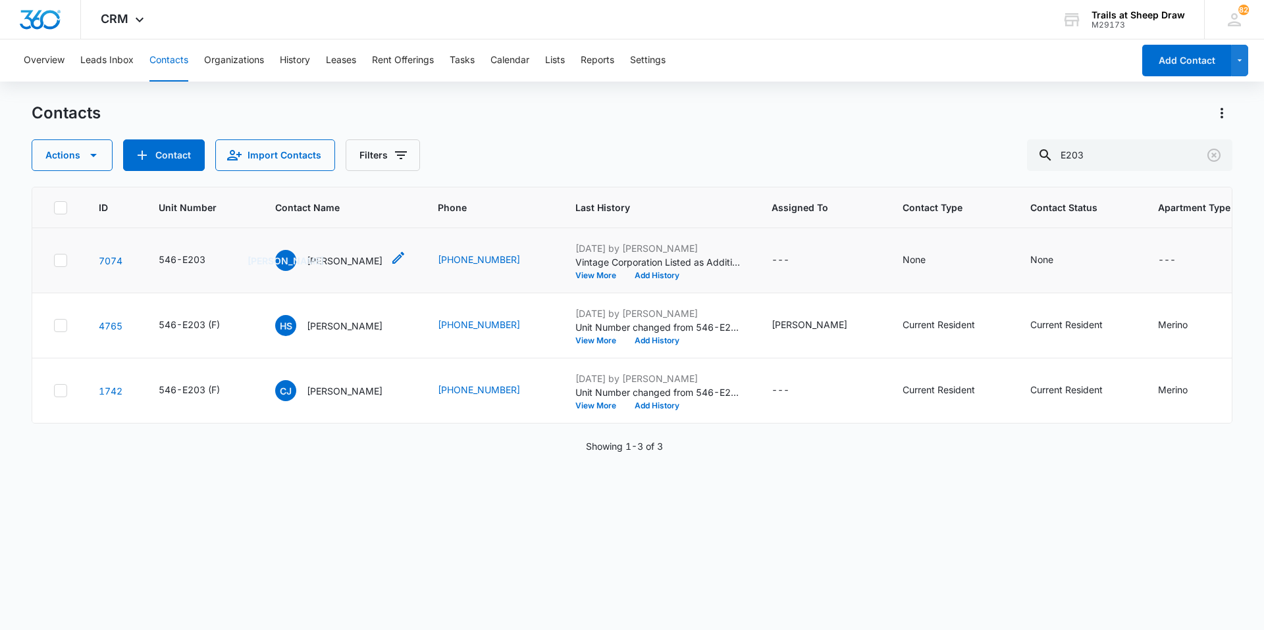
click at [344, 263] on p "[PERSON_NAME]" at bounding box center [345, 261] width 76 height 14
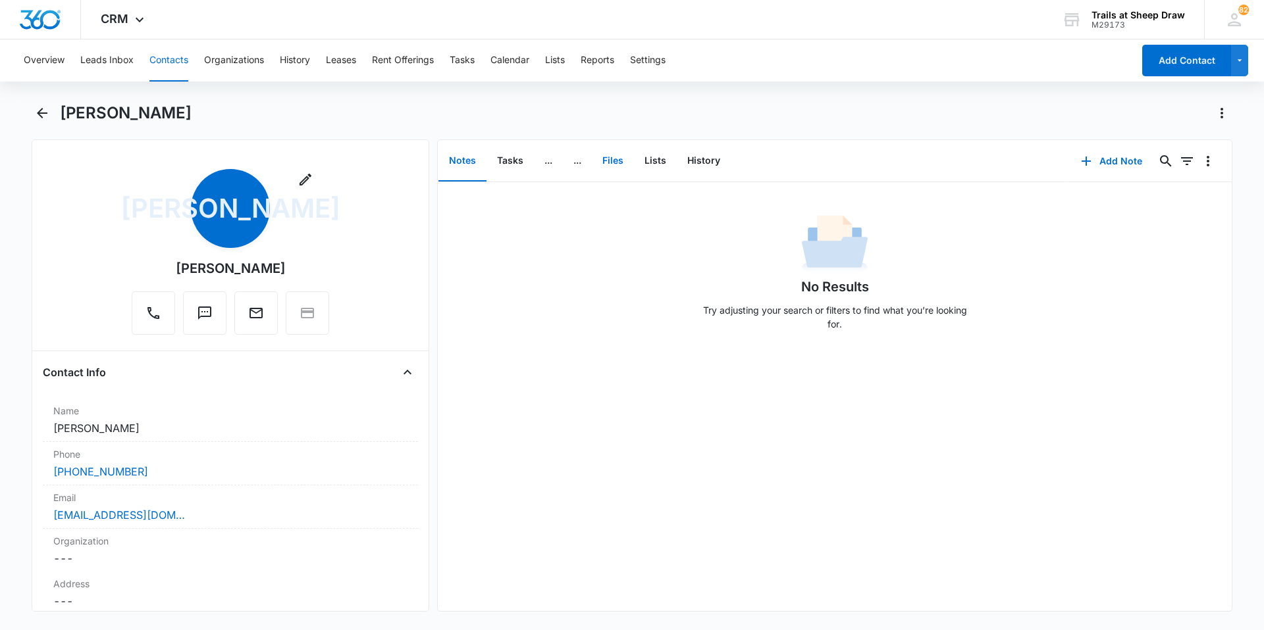
click at [616, 159] on button "Files" at bounding box center [613, 161] width 42 height 41
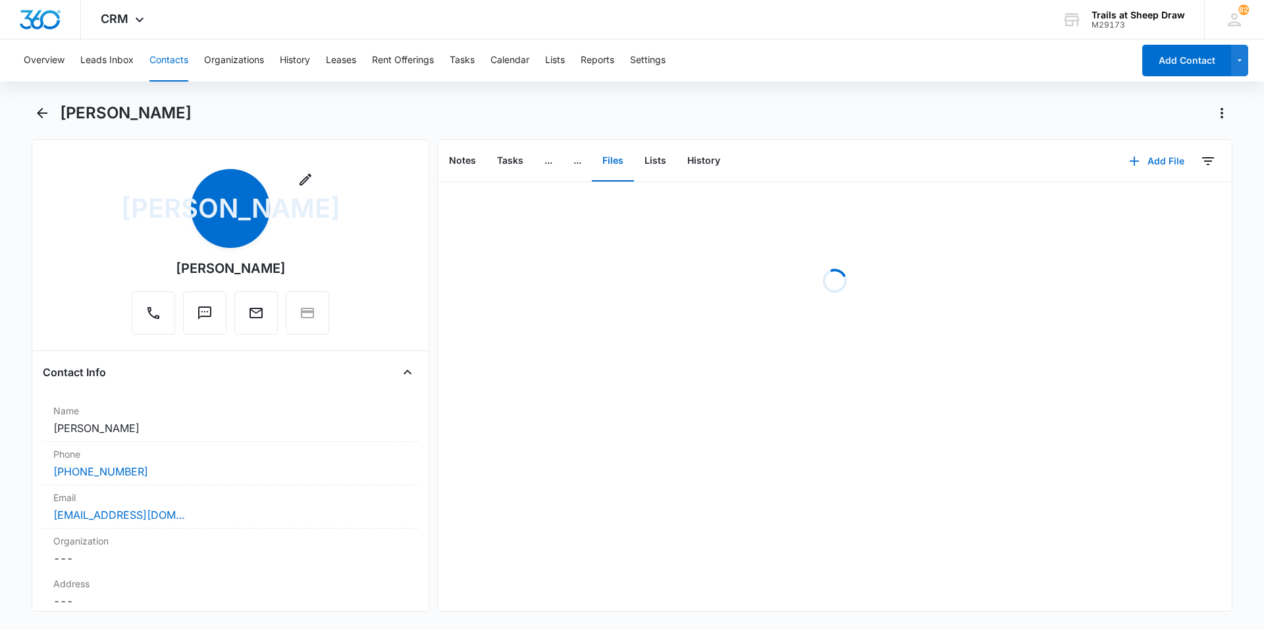
click at [1140, 160] on button "Add File" at bounding box center [1156, 161] width 82 height 32
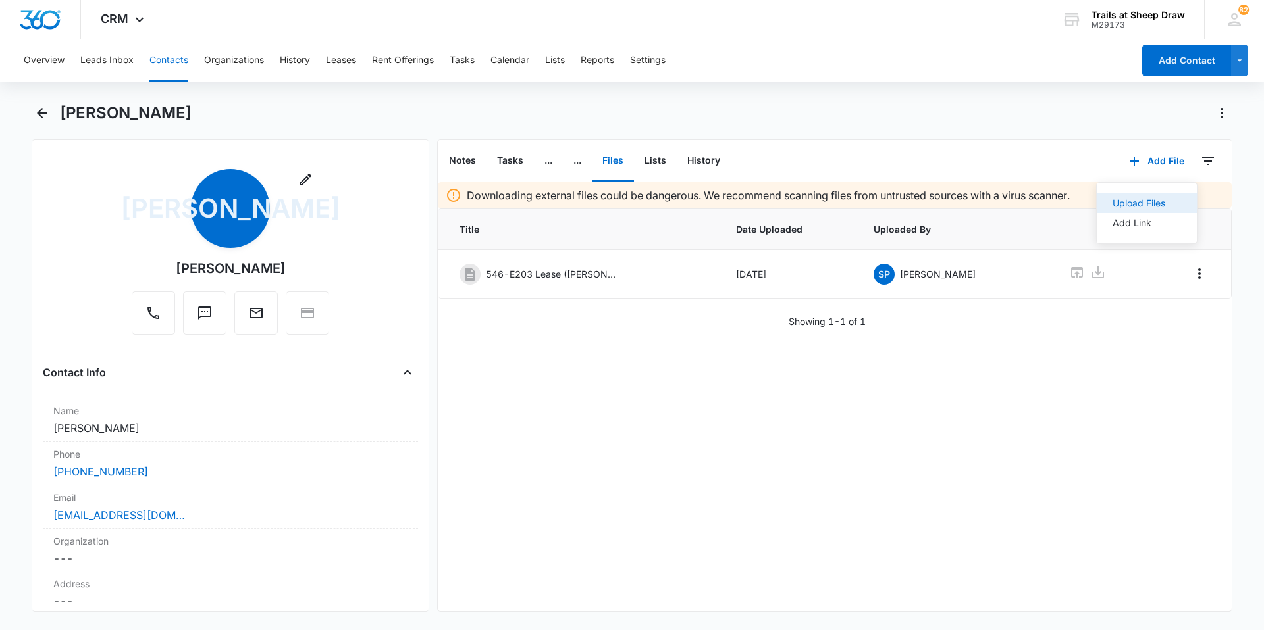
click at [1159, 202] on button "Upload Files" at bounding box center [1146, 203] width 100 height 20
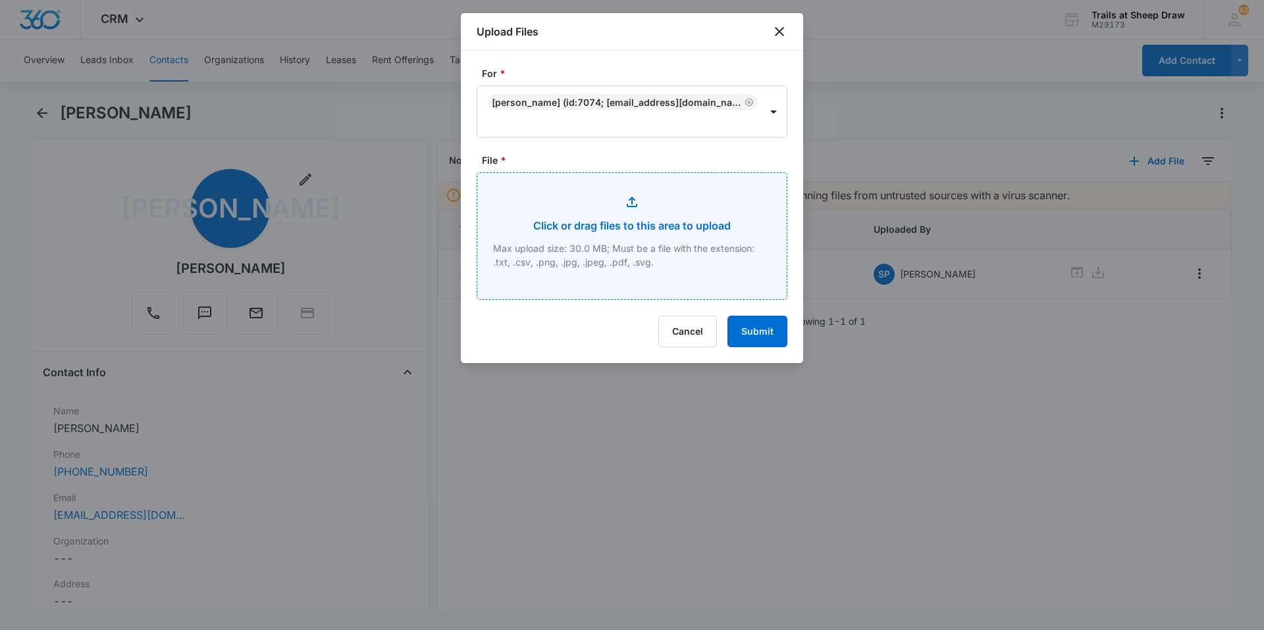
click at [536, 235] on input "File *" at bounding box center [631, 236] width 309 height 126
type input "C:\fakepath\546-E203 Application.pdf"
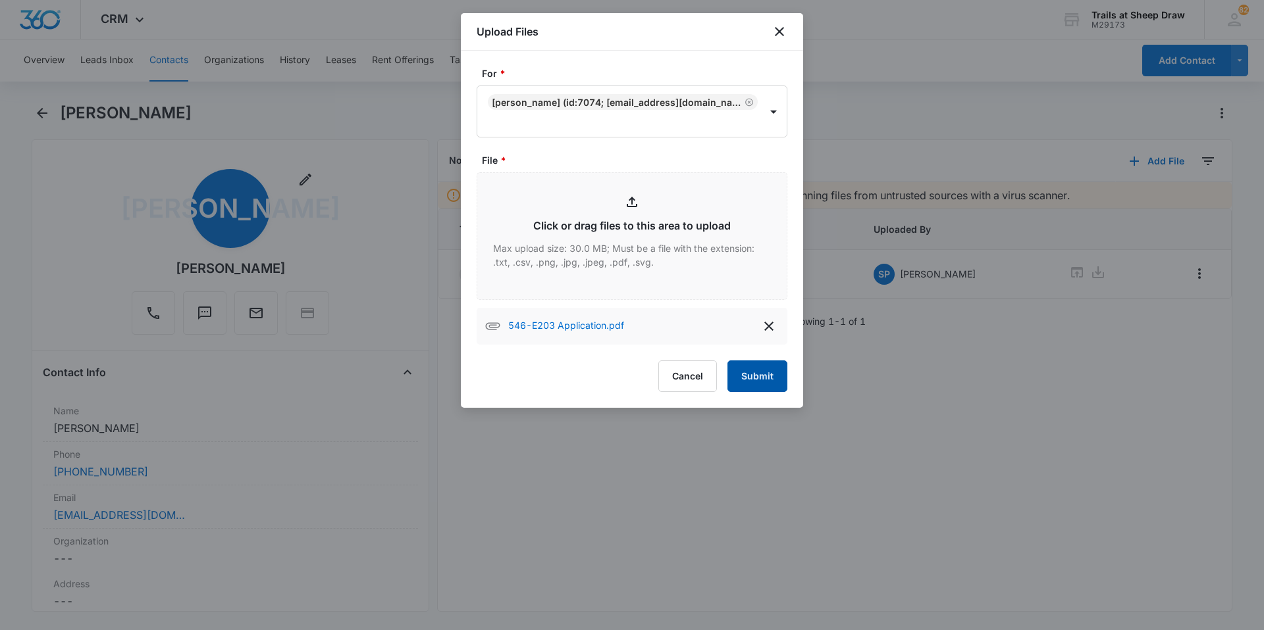
click at [759, 380] on button "Submit" at bounding box center [757, 377] width 60 height 32
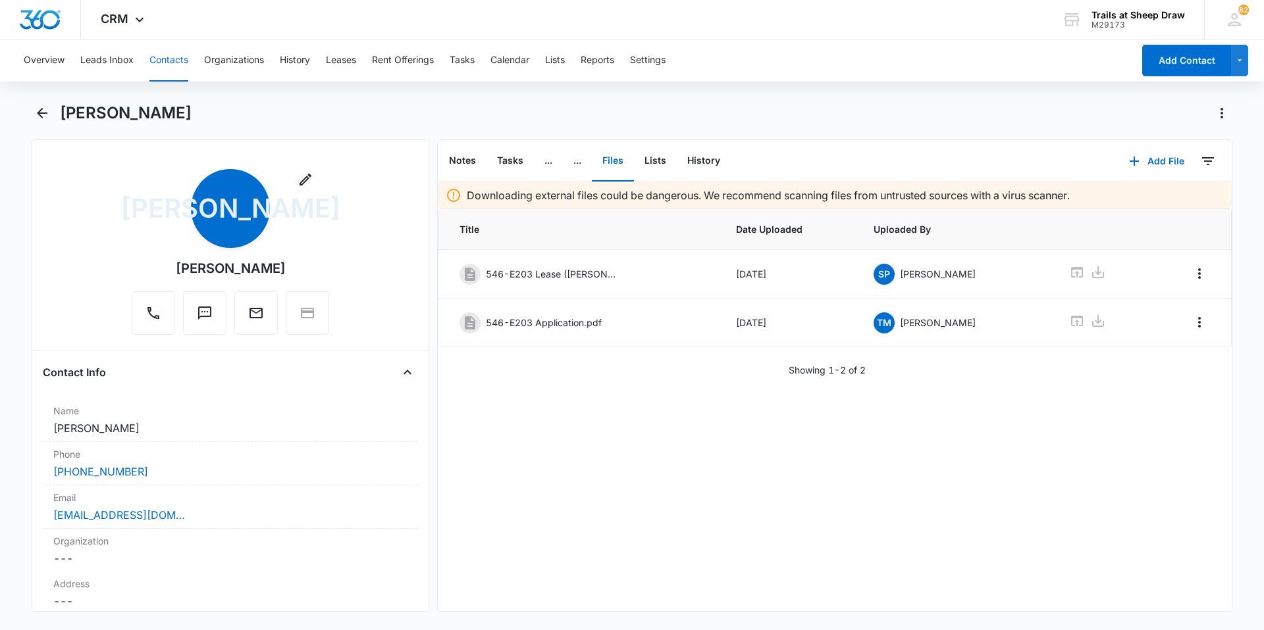
click at [172, 55] on button "Contacts" at bounding box center [168, 60] width 39 height 42
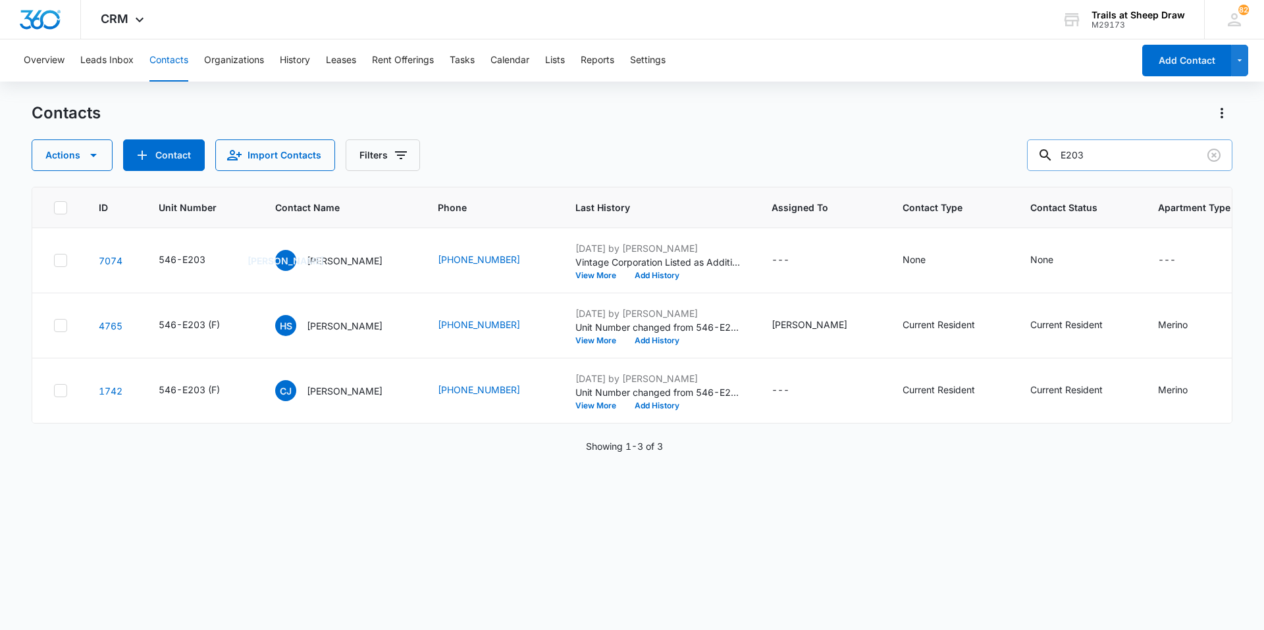
click at [1133, 151] on input "E203" at bounding box center [1129, 156] width 205 height 32
type input "T207"
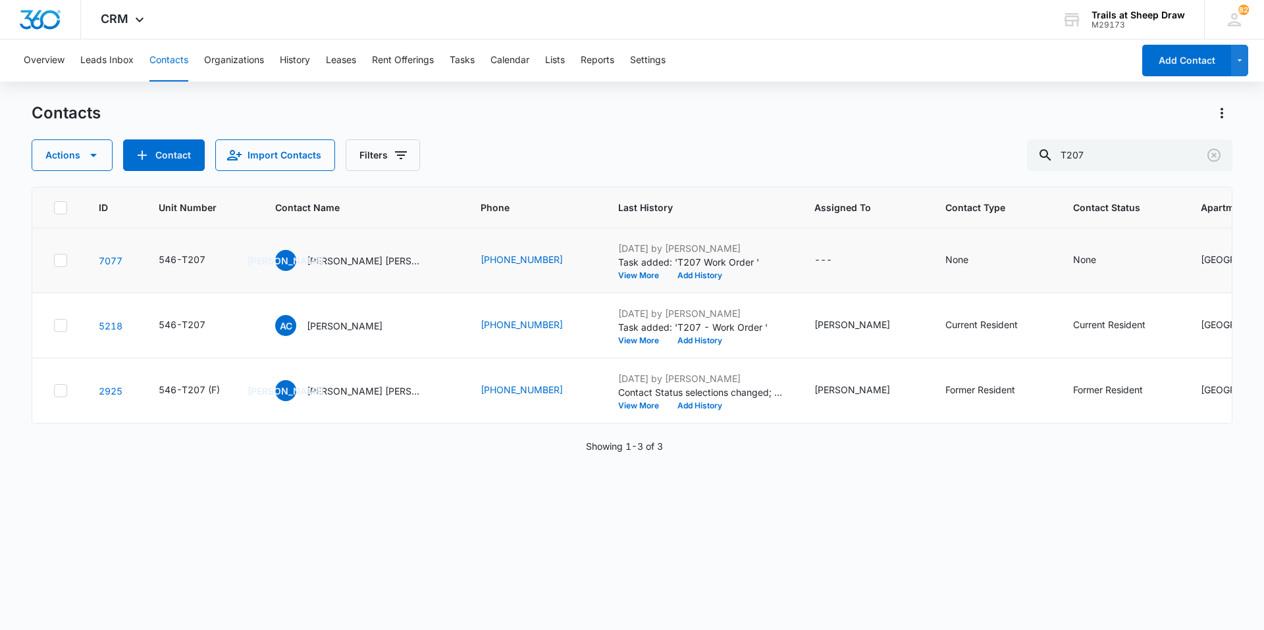
click at [351, 271] on td "[PERSON_NAME] [PERSON_NAME] & [PERSON_NAME] [PERSON_NAME]" at bounding box center [361, 260] width 205 height 65
drag, startPoint x: 351, startPoint y: 271, endPoint x: 347, endPoint y: 259, distance: 13.1
click at [347, 259] on p "[PERSON_NAME] [PERSON_NAME] & [PERSON_NAME] [PERSON_NAME]" at bounding box center [366, 261] width 118 height 14
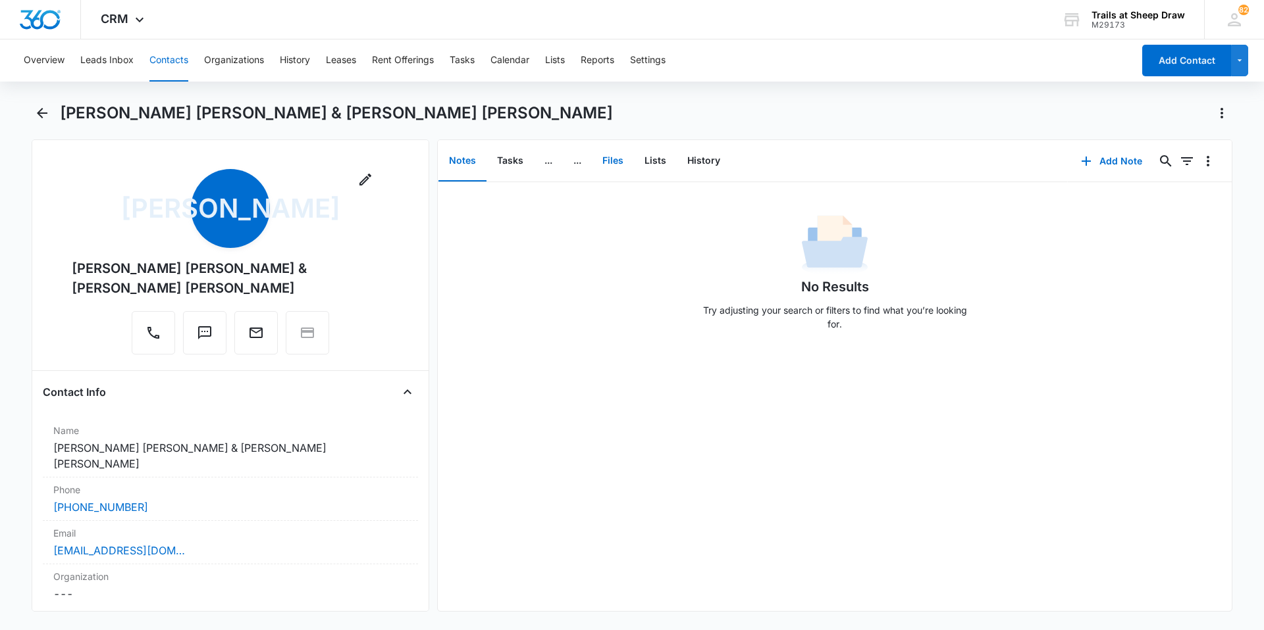
click at [601, 161] on button "Files" at bounding box center [613, 161] width 42 height 41
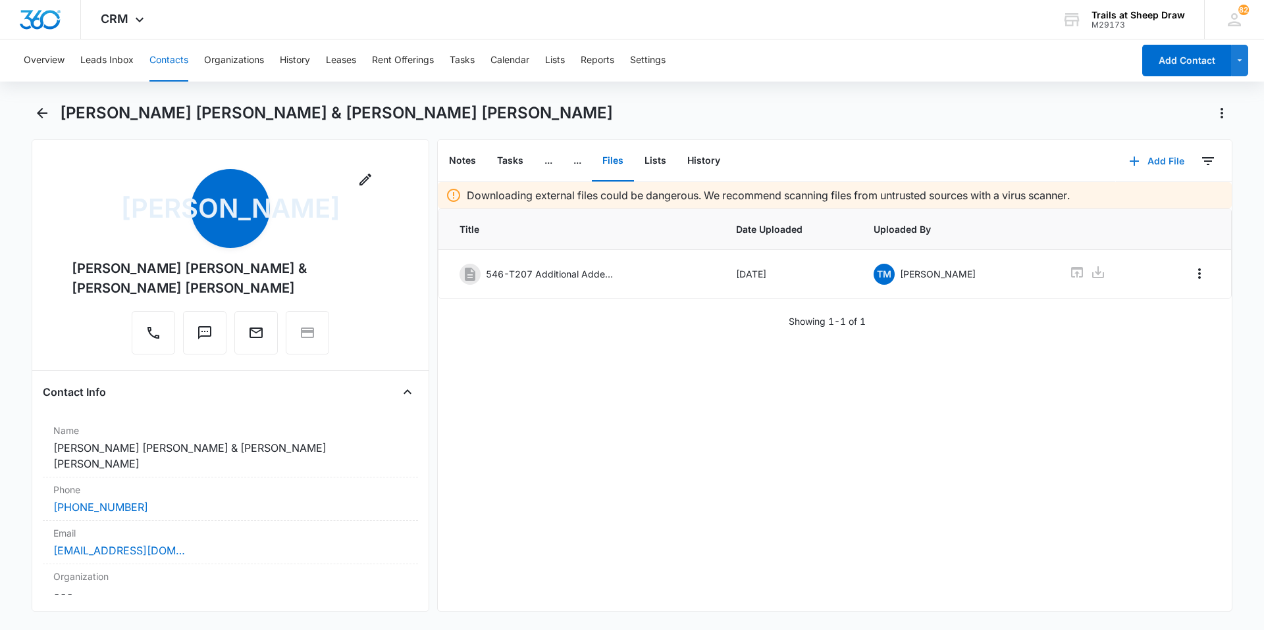
click at [1144, 159] on button "Add File" at bounding box center [1156, 161] width 82 height 32
click at [1112, 199] on div "Upload Files" at bounding box center [1138, 203] width 53 height 9
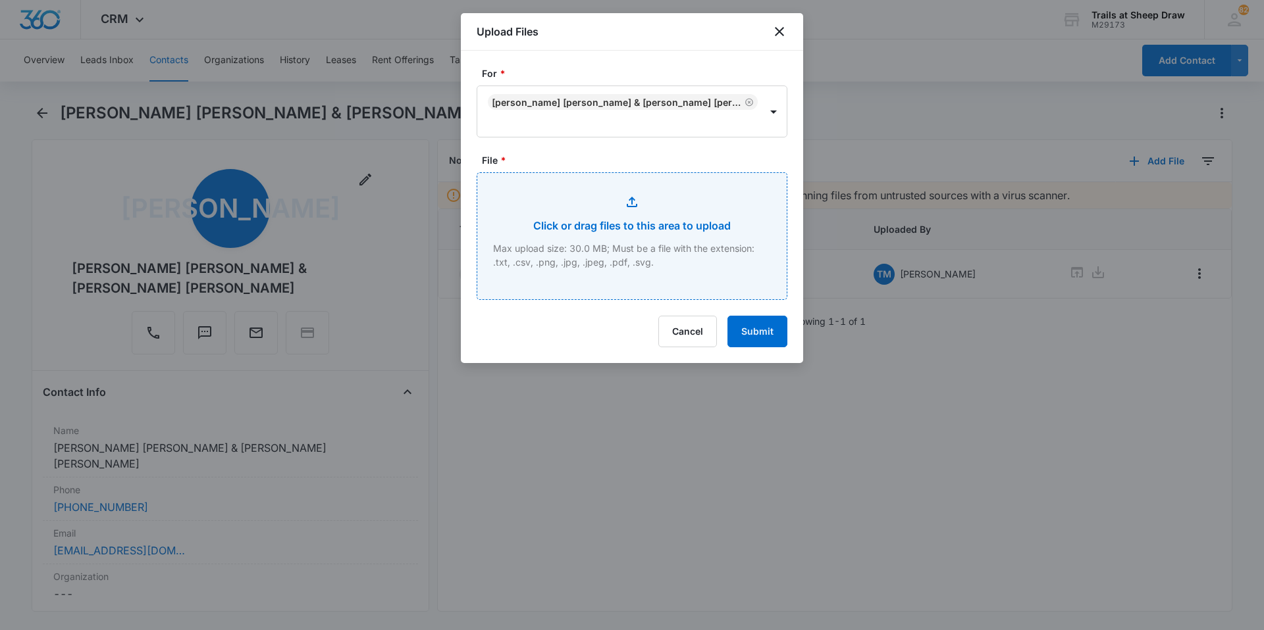
click at [563, 232] on input "File *" at bounding box center [631, 236] width 309 height 126
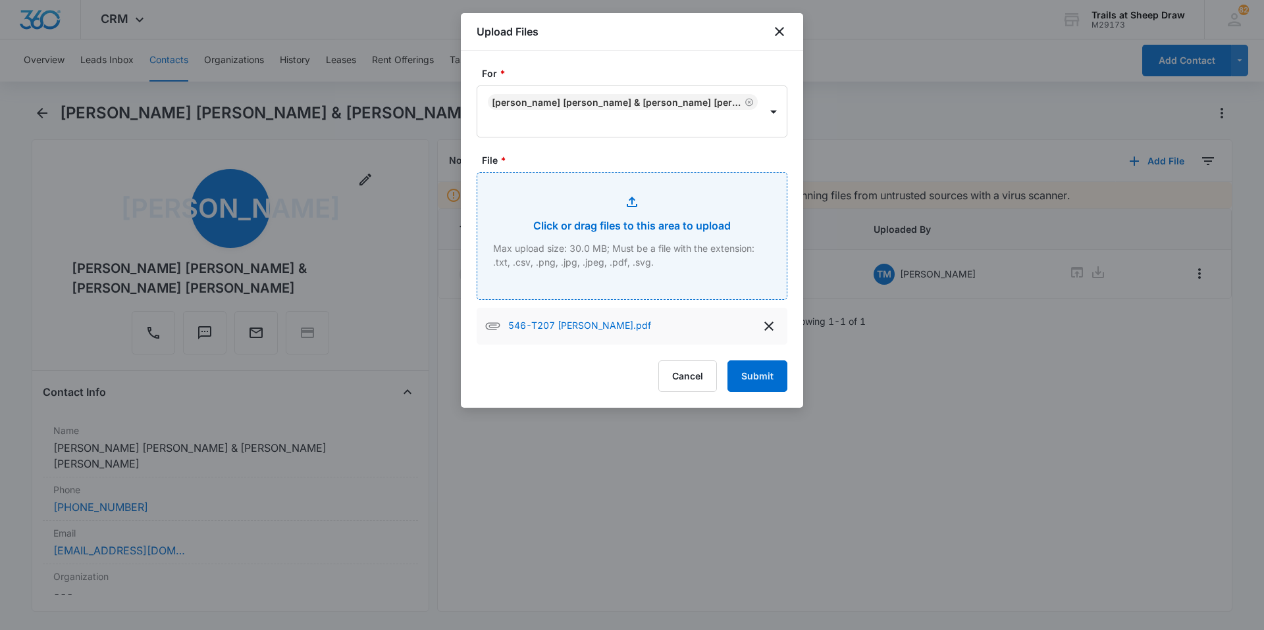
click at [615, 245] on input "File *" at bounding box center [631, 236] width 309 height 126
type input "C:\fakepath\546-T207 [PERSON_NAME] App.pdf"
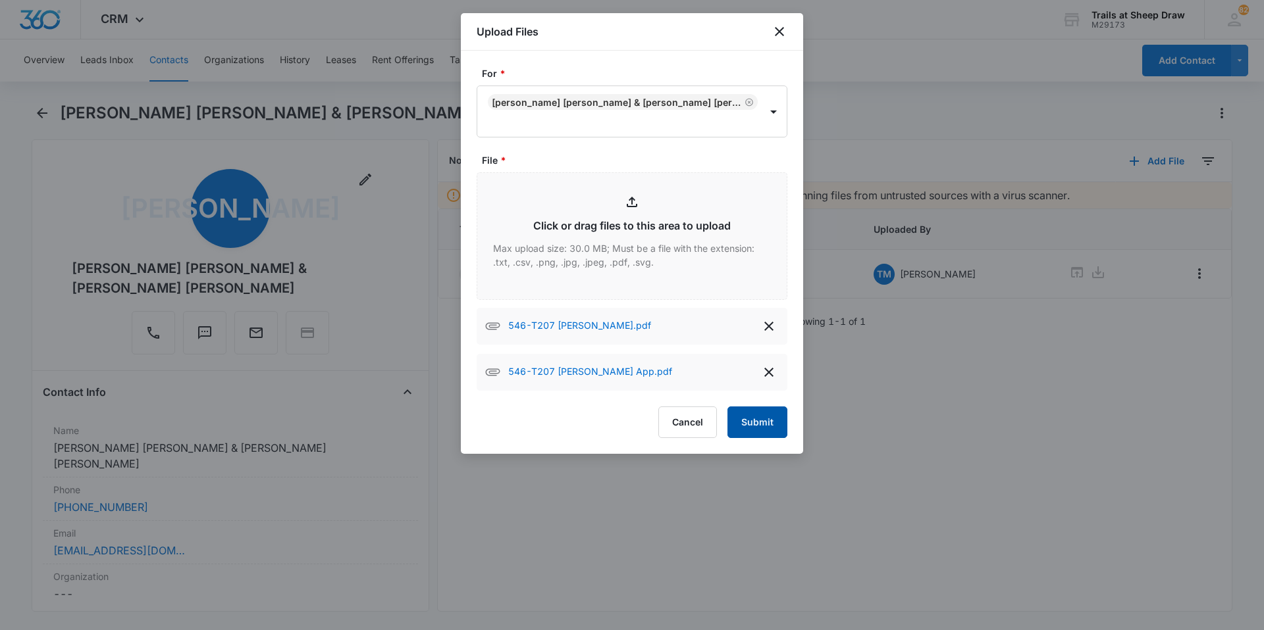
click at [757, 414] on button "Submit" at bounding box center [757, 423] width 60 height 32
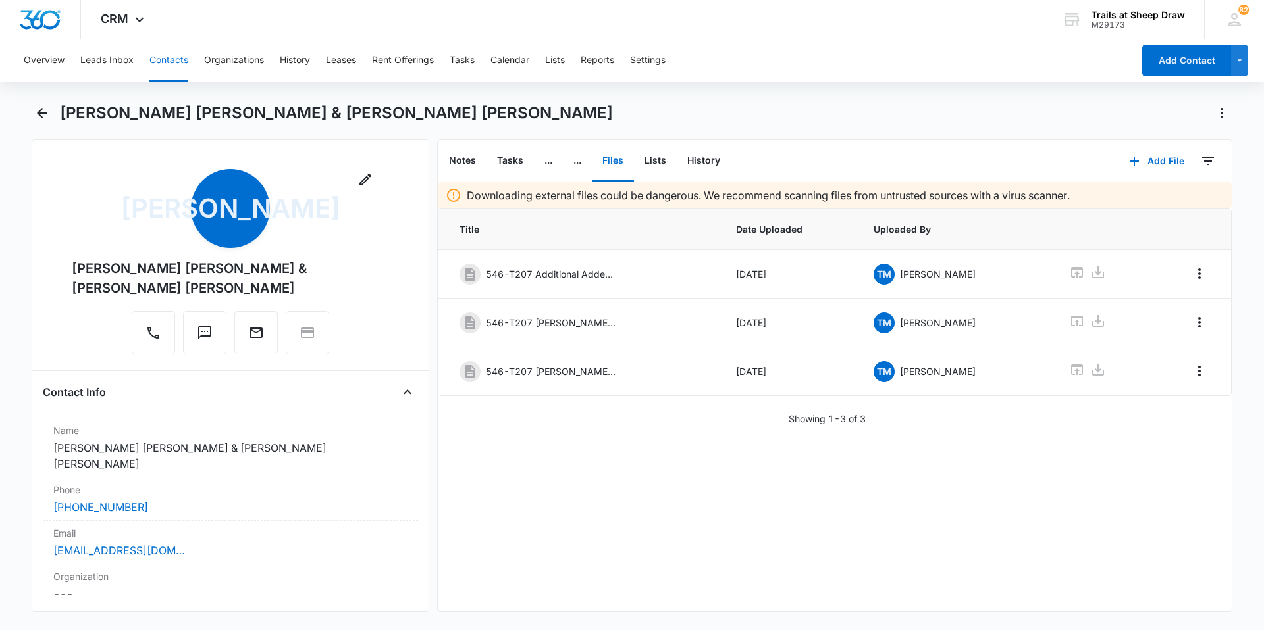
drag, startPoint x: 181, startPoint y: 64, endPoint x: 192, endPoint y: 61, distance: 10.9
click at [181, 63] on button "Contacts" at bounding box center [168, 60] width 39 height 42
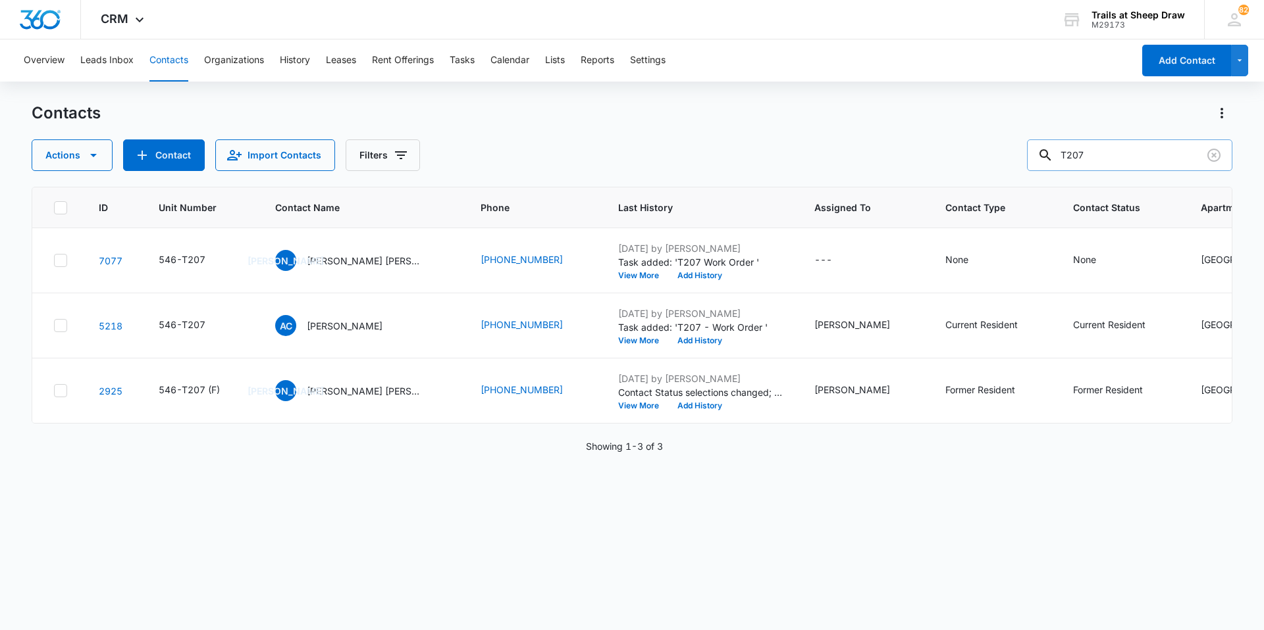
click at [1169, 146] on input "T207" at bounding box center [1129, 156] width 205 height 32
type input "[PERSON_NAME]"
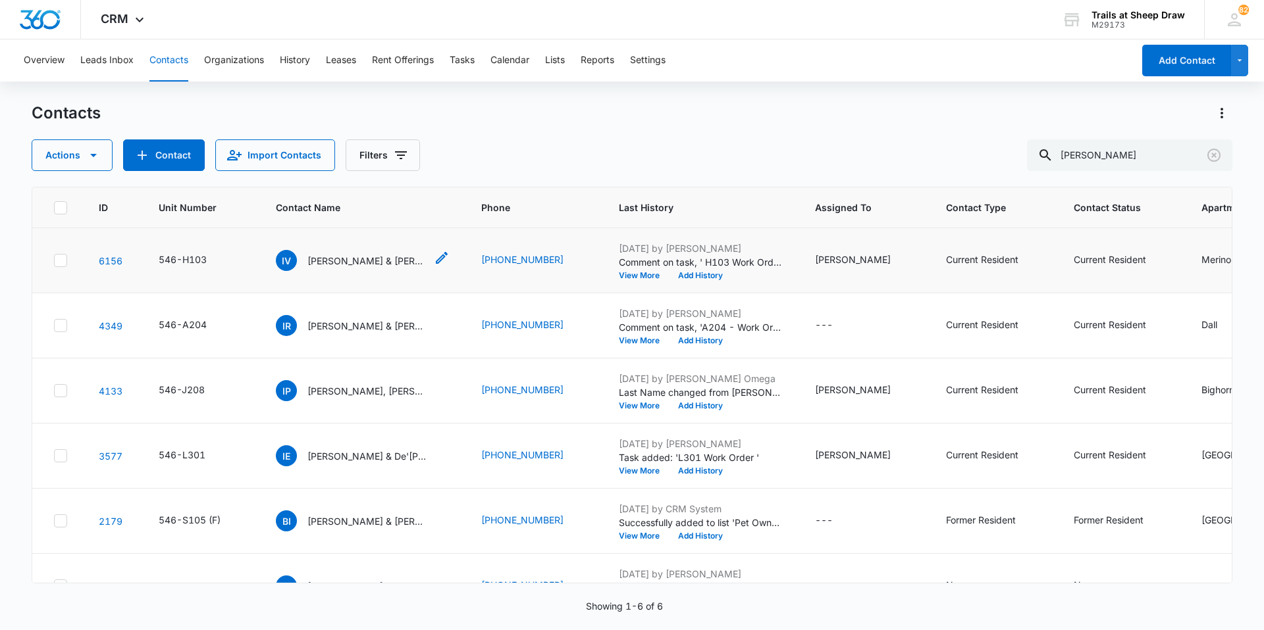
click at [343, 257] on p "[PERSON_NAME] & [PERSON_NAME]" at bounding box center [366, 261] width 118 height 14
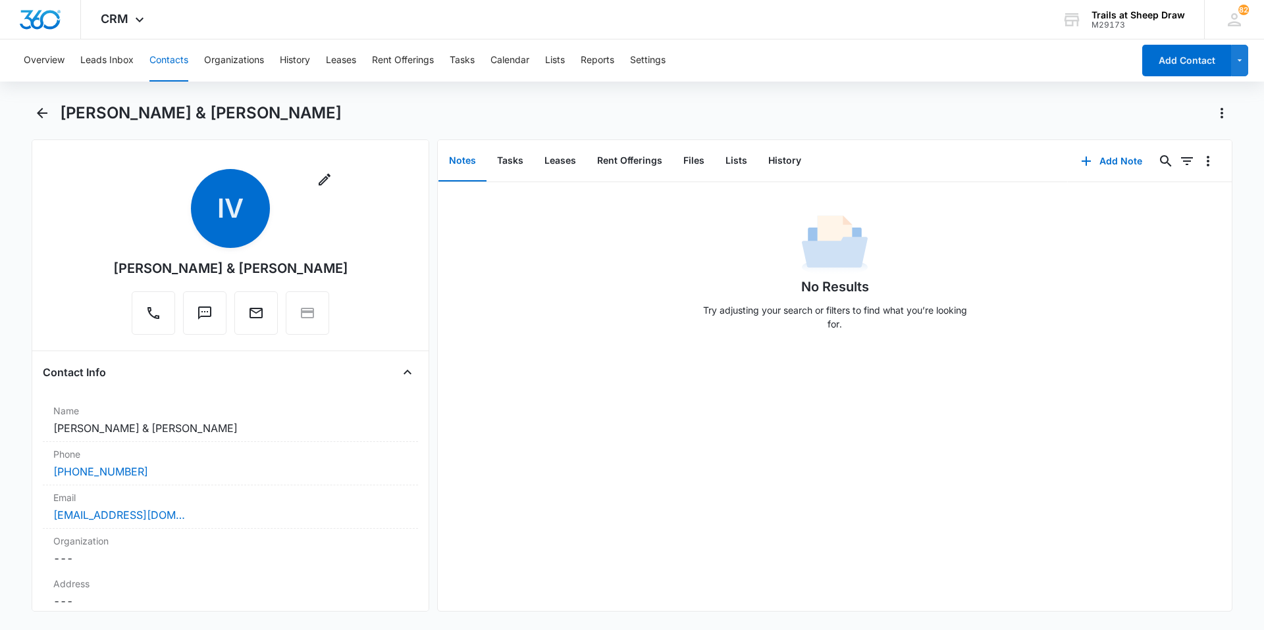
drag, startPoint x: 344, startPoint y: 270, endPoint x: 101, endPoint y: 274, distance: 242.9
click at [101, 274] on div "Remove IV [PERSON_NAME] & [PERSON_NAME]" at bounding box center [230, 254] width 375 height 171
copy div "[PERSON_NAME] & [PERSON_NAME]"
click at [954, 432] on div "No Results Try adjusting your search or filters to find what you’re looking for." at bounding box center [835, 396] width 794 height 429
click at [32, 109] on button "Back" at bounding box center [42, 113] width 20 height 21
